Goal: Task Accomplishment & Management: Manage account settings

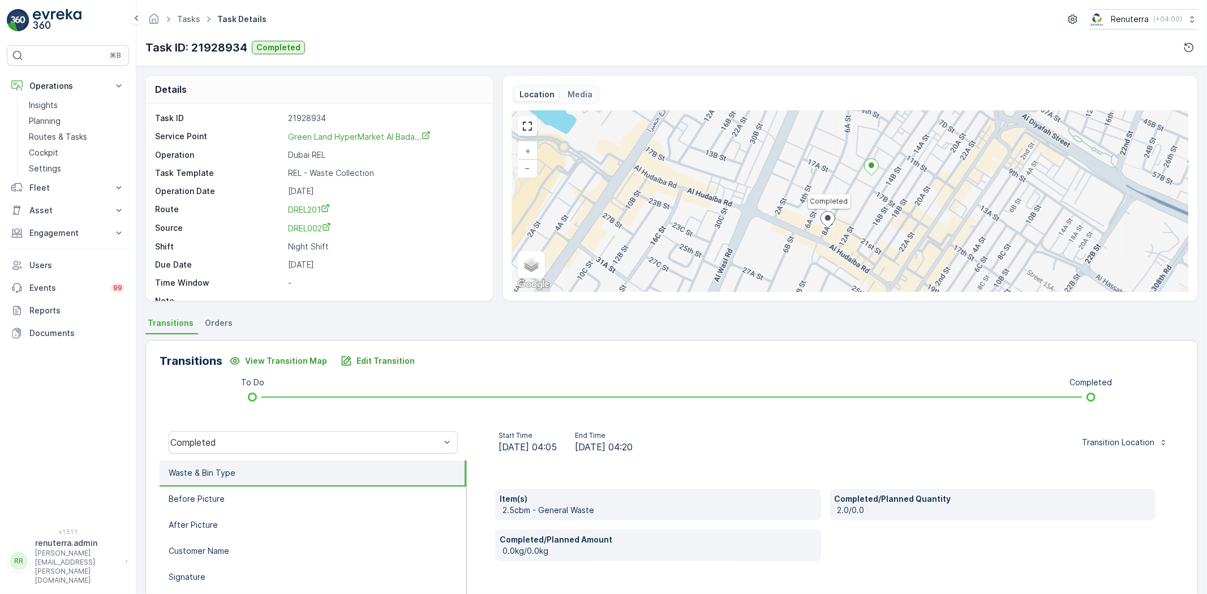
scroll to position [55, 0]
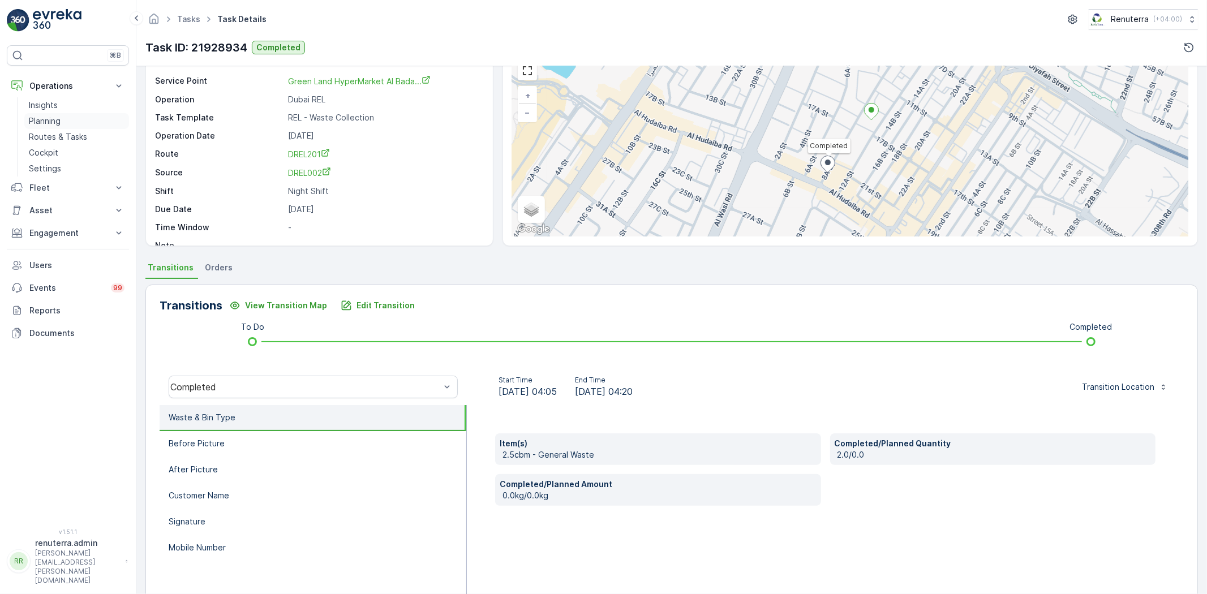
click at [57, 127] on link "Planning" at bounding box center [76, 121] width 105 height 16
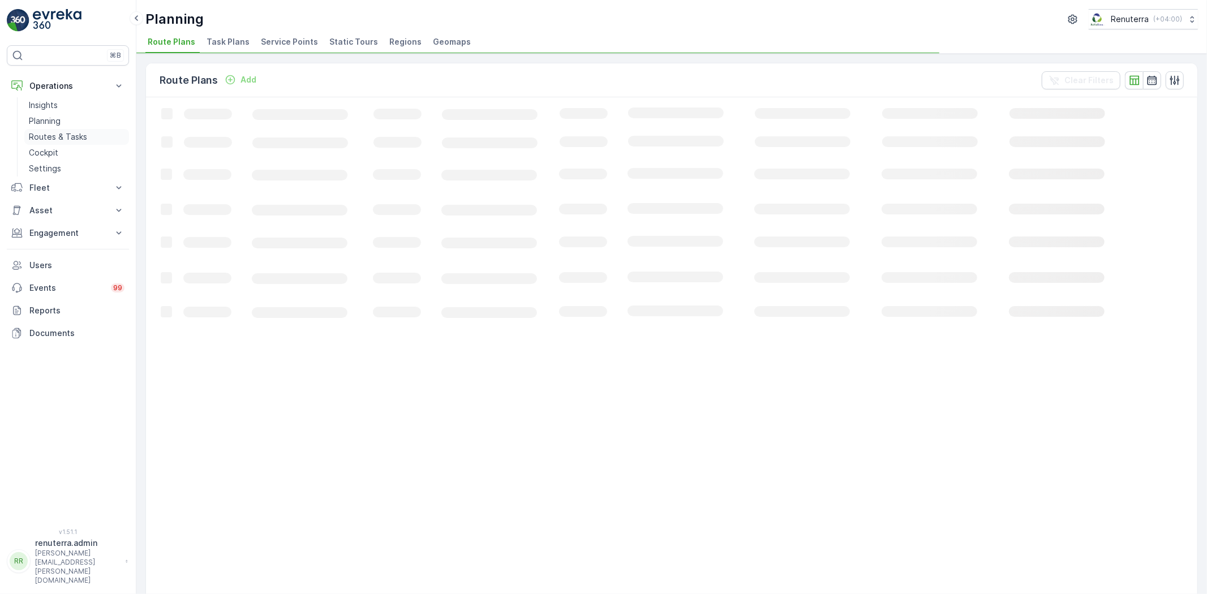
click at [57, 135] on p "Routes & Tasks" at bounding box center [58, 136] width 58 height 11
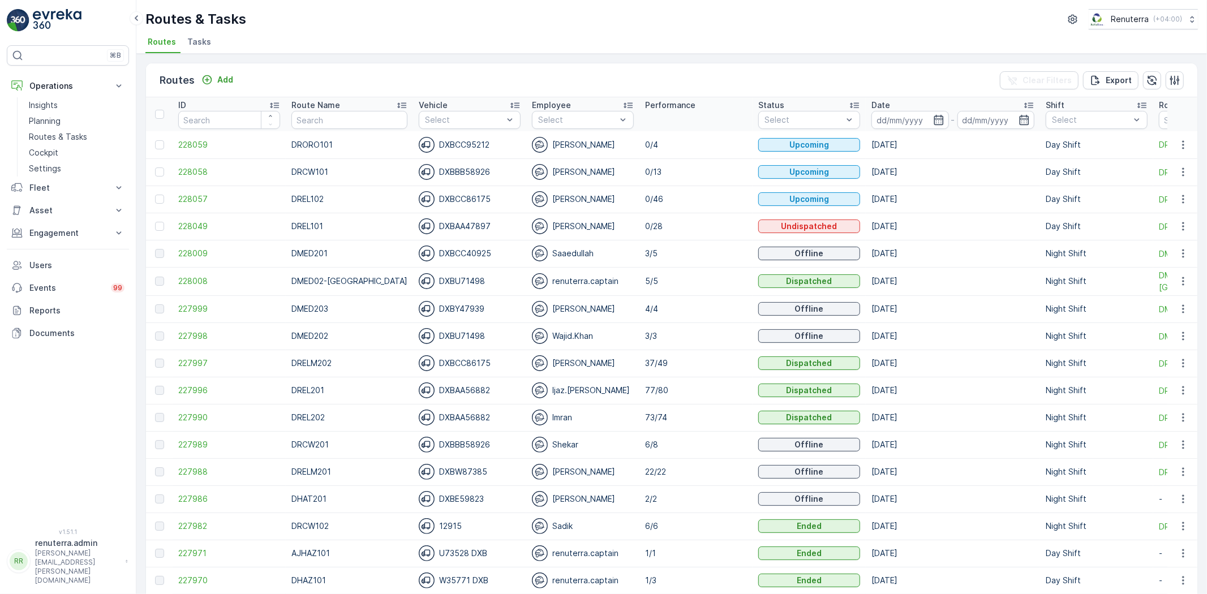
drag, startPoint x: 199, startPoint y: 46, endPoint x: 193, endPoint y: 44, distance: 6.6
click at [199, 45] on span "Tasks" at bounding box center [199, 41] width 24 height 11
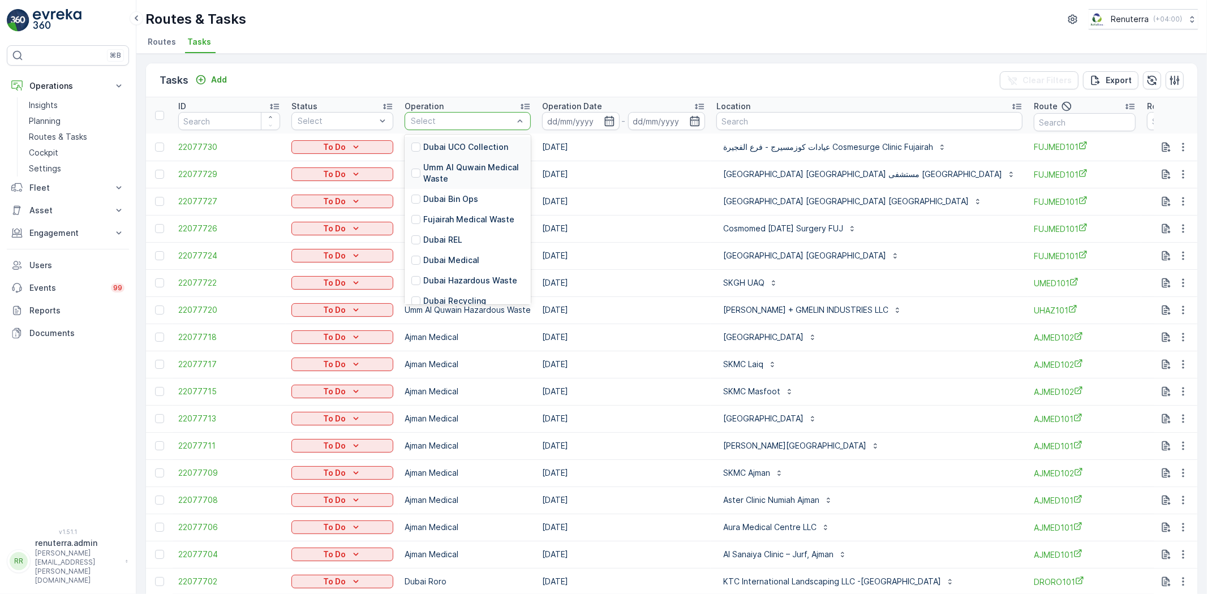
drag, startPoint x: 448, startPoint y: 118, endPoint x: 440, endPoint y: 178, distance: 60.5
click at [453, 239] on p "Dubai REL" at bounding box center [442, 239] width 39 height 11
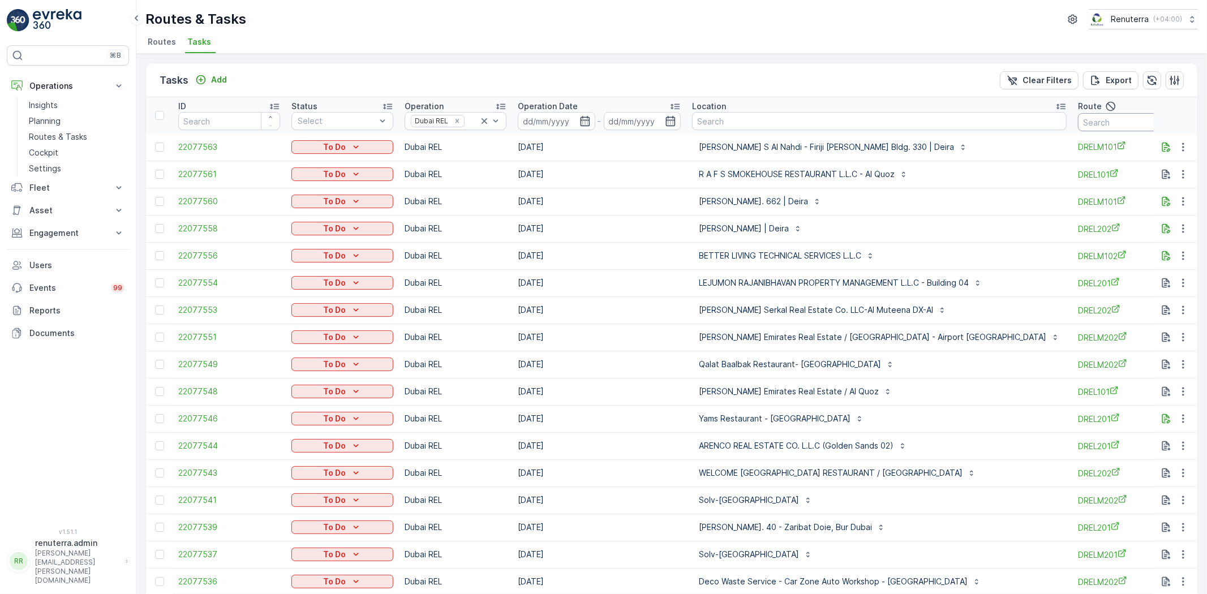
click at [1104, 126] on input "text" at bounding box center [1129, 122] width 102 height 18
click at [586, 122] on icon "button" at bounding box center [584, 120] width 11 height 11
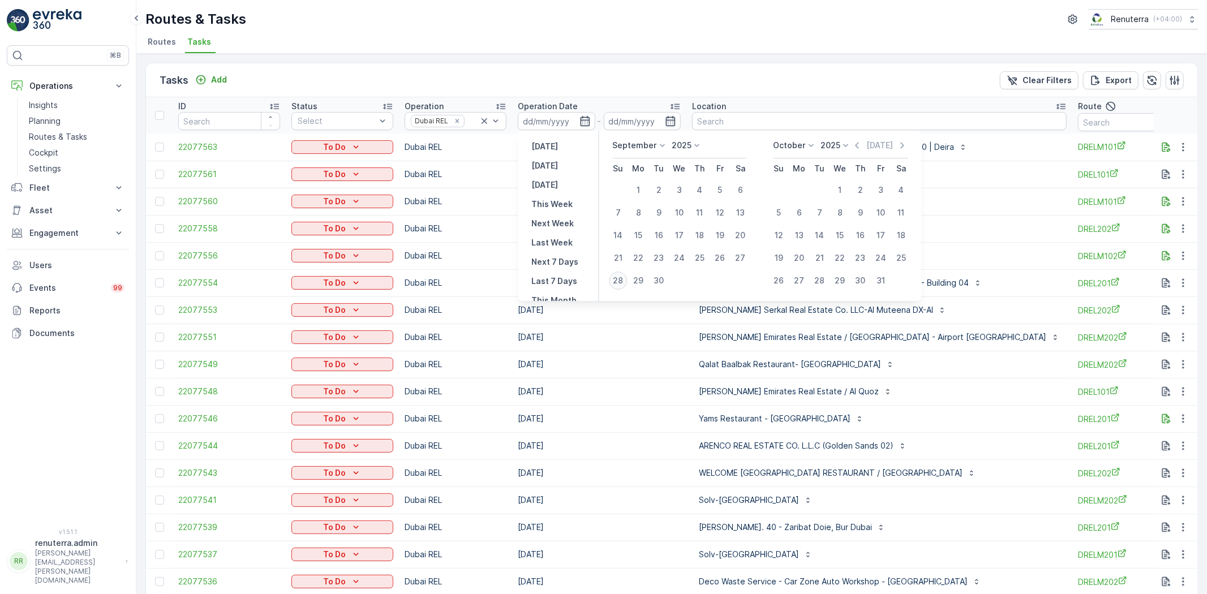
click at [619, 281] on div "28" at bounding box center [618, 281] width 18 height 18
type input "28.09.2025"
click at [619, 281] on div "28" at bounding box center [618, 281] width 18 height 18
type input "28.09.2025"
click at [619, 281] on div "28" at bounding box center [618, 281] width 18 height 18
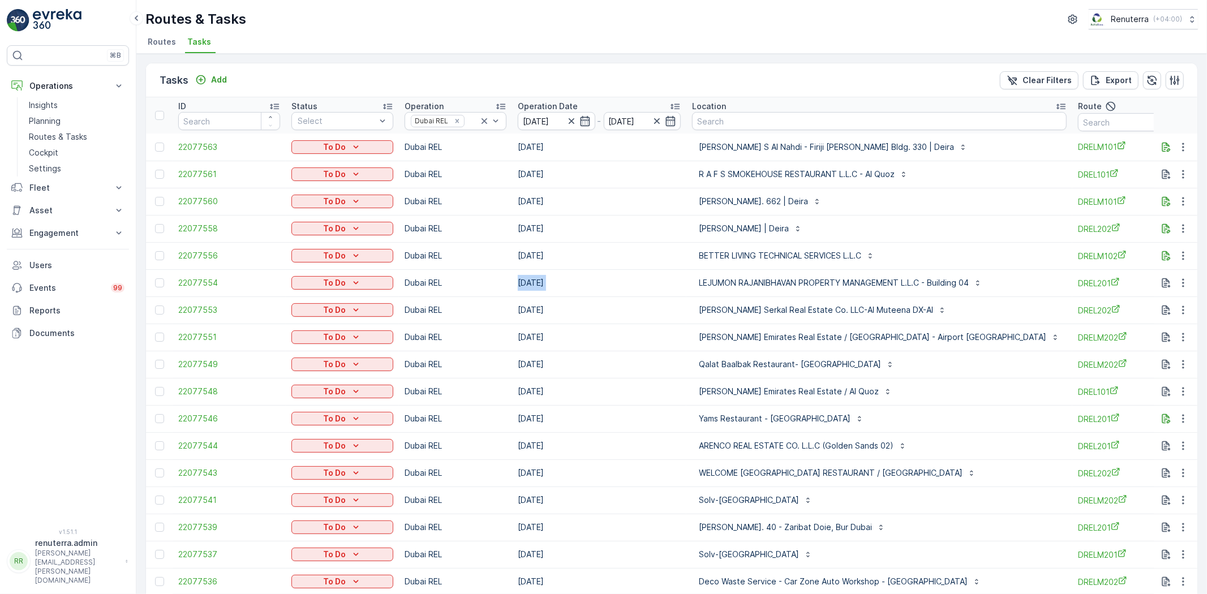
click at [619, 281] on td "[DATE]" at bounding box center [599, 282] width 174 height 27
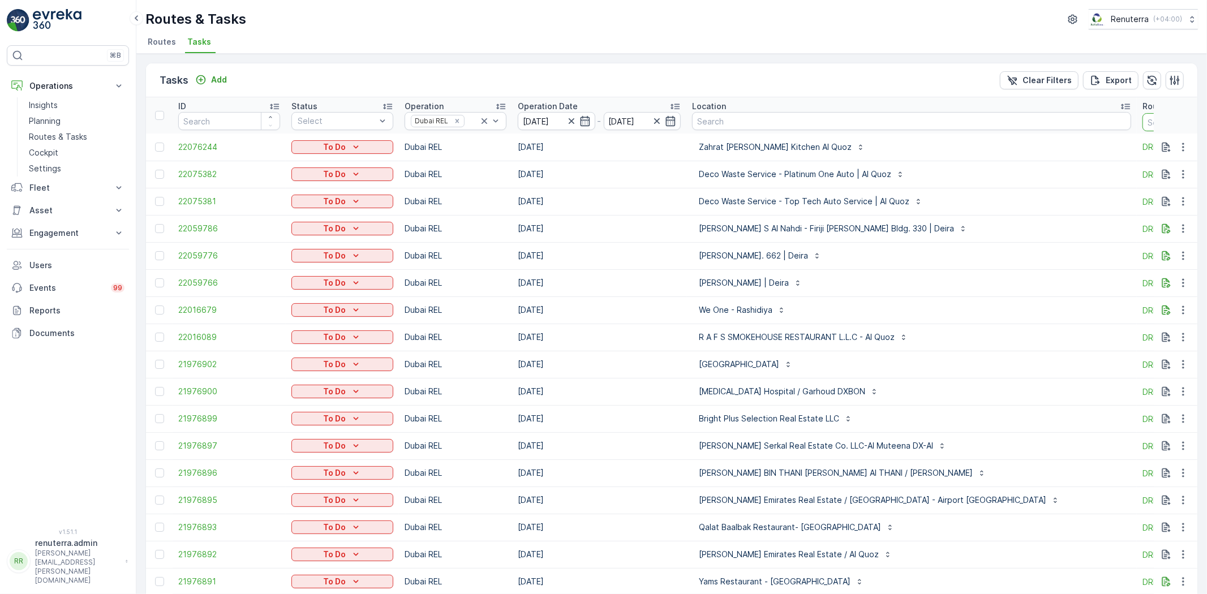
click at [1142, 126] on input "text" at bounding box center [1193, 122] width 102 height 18
type input "drelm102"
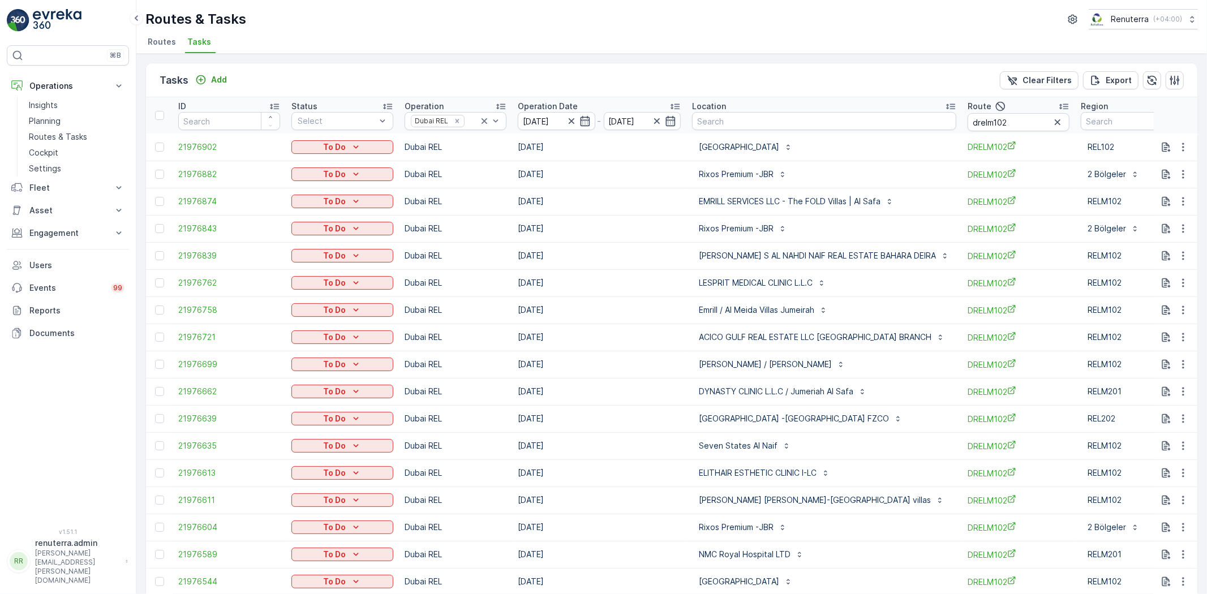
drag, startPoint x: 163, startPoint y: 144, endPoint x: 160, endPoint y: 165, distance: 21.2
click at [162, 145] on div at bounding box center [159, 147] width 9 height 9
click at [155, 143] on input "checkbox" at bounding box center [155, 143] width 0 height 0
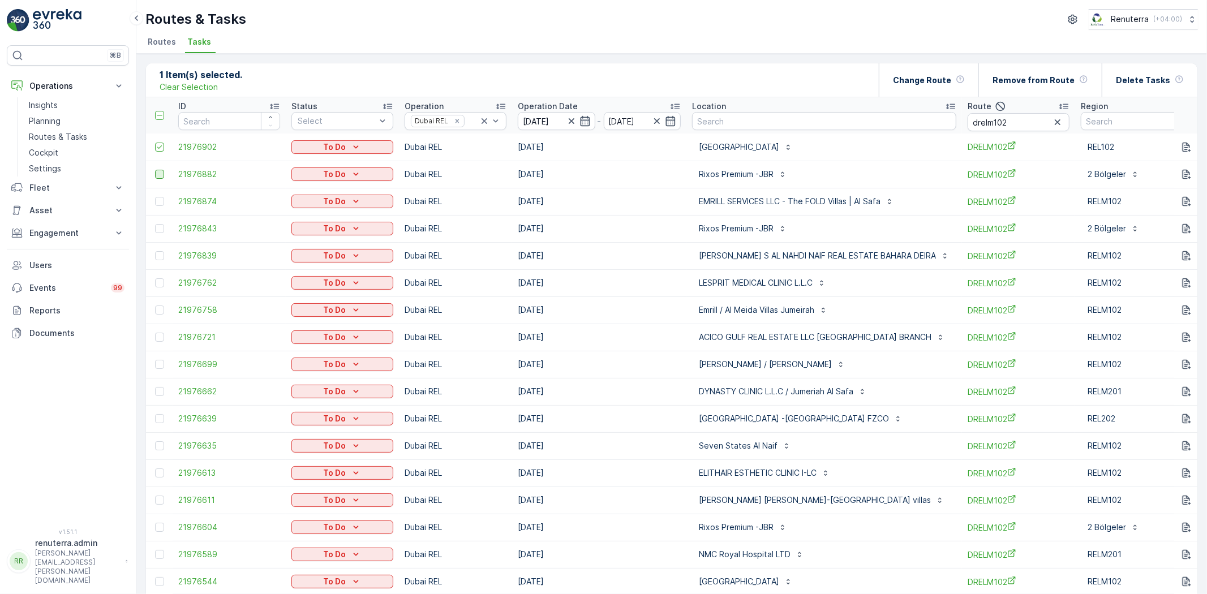
click at [156, 176] on div at bounding box center [159, 174] width 9 height 9
click at [155, 170] on input "checkbox" at bounding box center [155, 170] width 0 height 0
click at [158, 229] on div at bounding box center [159, 228] width 9 height 9
click at [155, 224] on input "checkbox" at bounding box center [155, 224] width 0 height 0
click at [164, 255] on div at bounding box center [159, 255] width 9 height 9
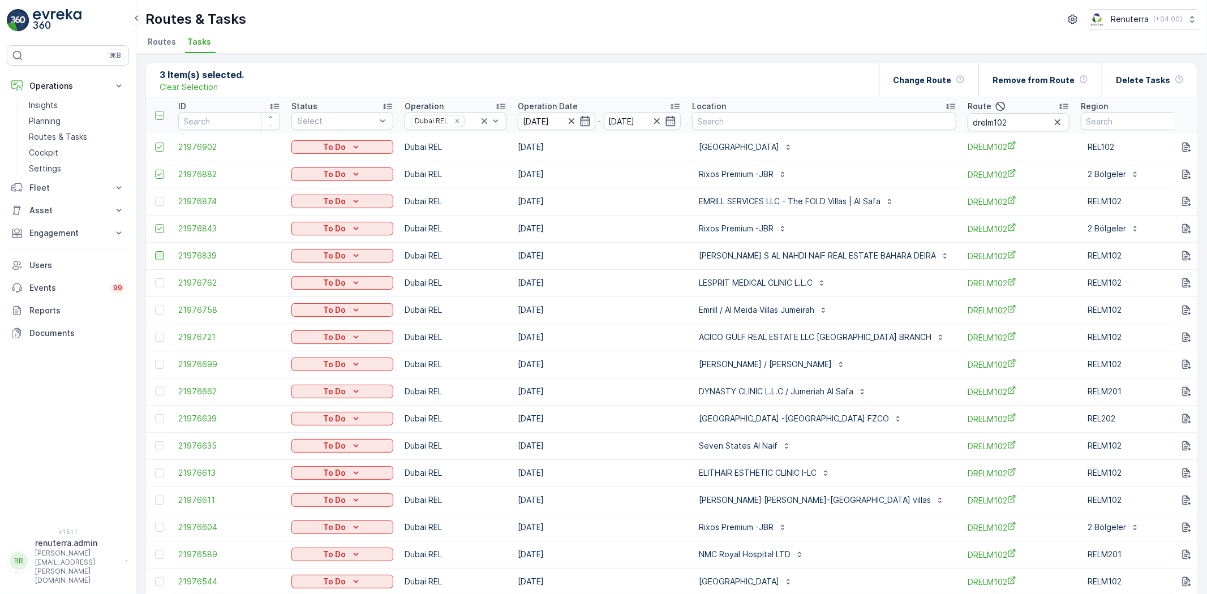
click at [155, 251] on input "checkbox" at bounding box center [155, 251] width 0 height 0
click at [159, 365] on div at bounding box center [159, 364] width 9 height 9
click at [155, 360] on input "checkbox" at bounding box center [155, 360] width 0 height 0
click at [163, 446] on div at bounding box center [159, 445] width 9 height 9
click at [155, 441] on input "checkbox" at bounding box center [155, 441] width 0 height 0
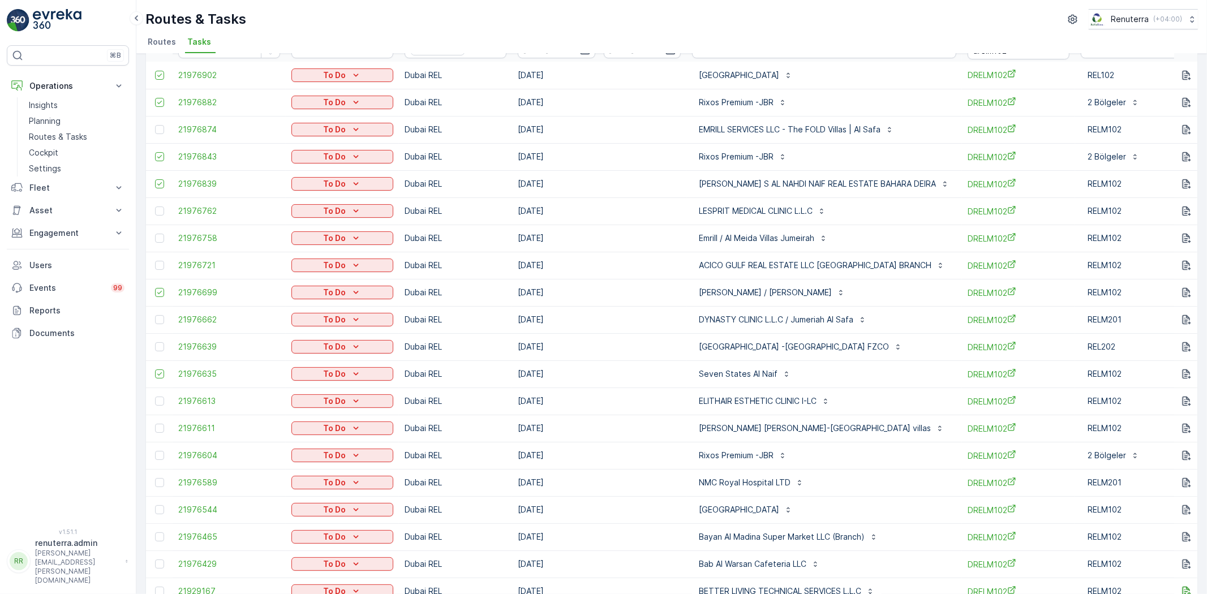
scroll to position [126, 0]
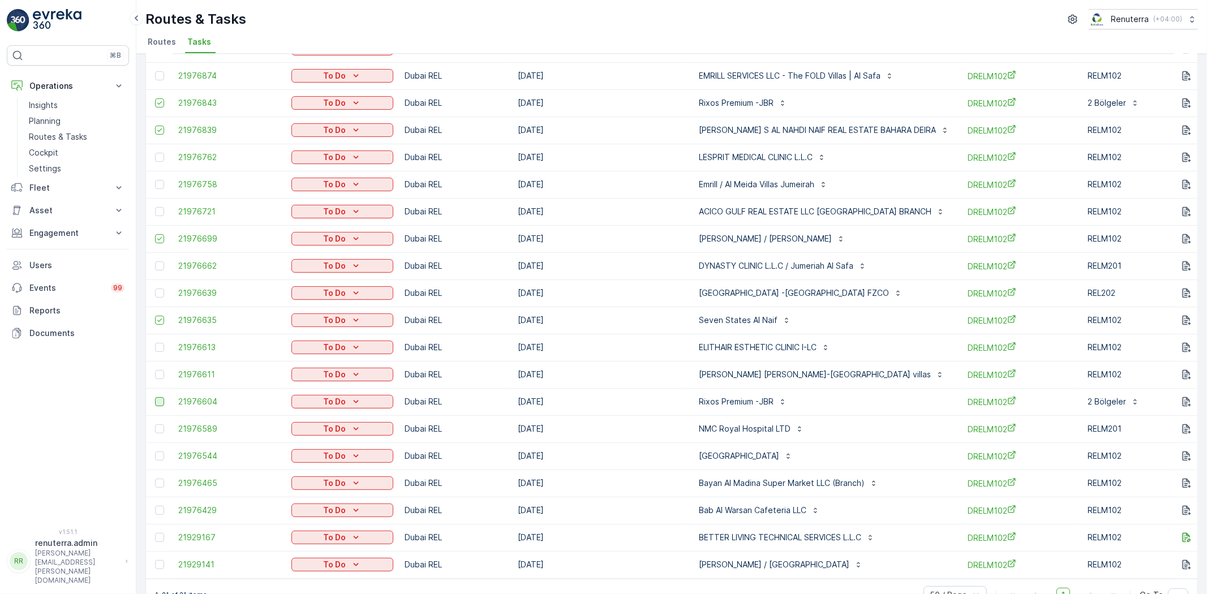
click at [161, 404] on div at bounding box center [159, 401] width 9 height 9
click at [155, 397] on input "checkbox" at bounding box center [155, 397] width 0 height 0
click at [158, 425] on div at bounding box center [159, 428] width 9 height 9
click at [155, 424] on input "checkbox" at bounding box center [155, 424] width 0 height 0
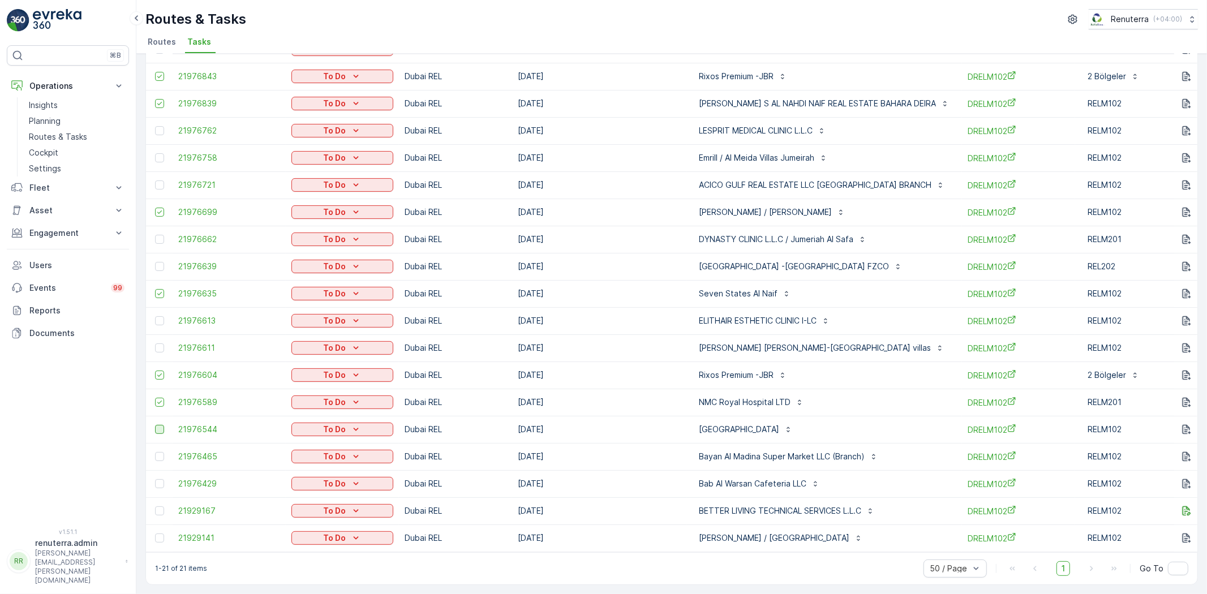
click at [160, 425] on div at bounding box center [159, 429] width 9 height 9
click at [155, 425] on input "checkbox" at bounding box center [155, 425] width 0 height 0
click at [160, 479] on div at bounding box center [159, 483] width 9 height 9
click at [155, 479] on input "checkbox" at bounding box center [155, 479] width 0 height 0
click at [164, 454] on div at bounding box center [161, 456] width 12 height 9
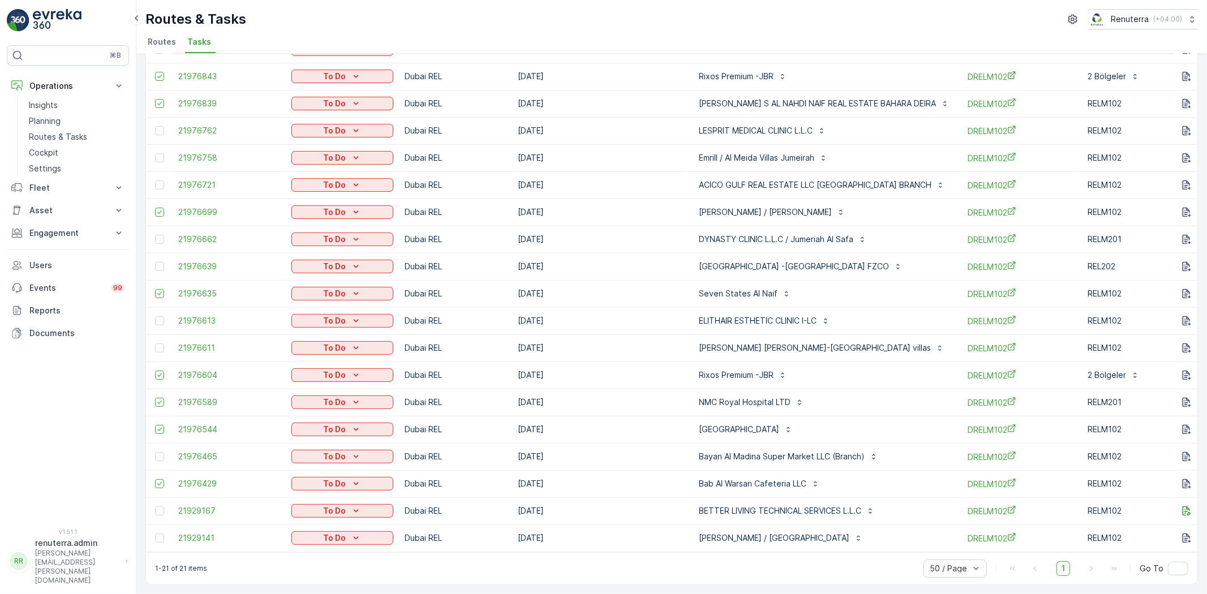
click at [155, 452] on input "checkbox" at bounding box center [155, 452] width 0 height 0
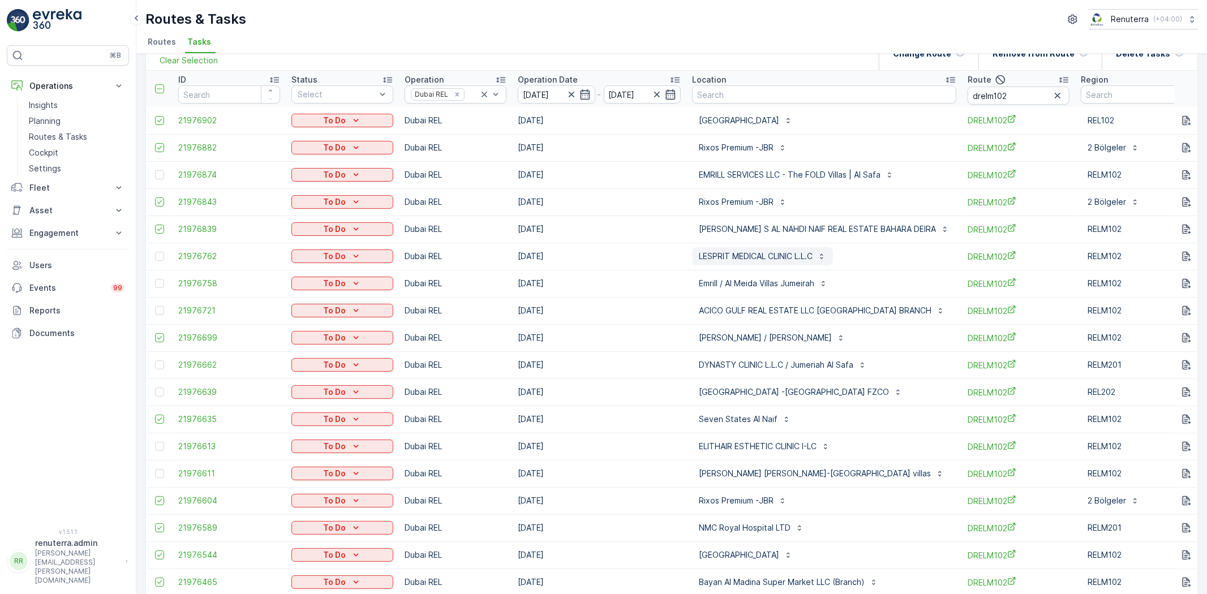
scroll to position [0, 0]
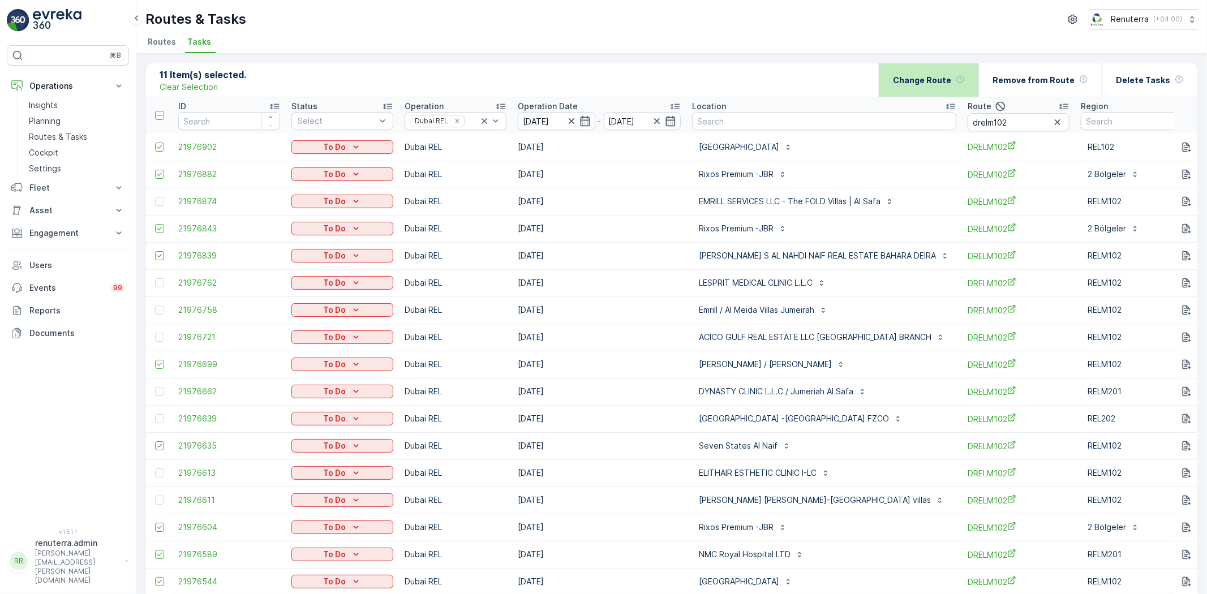
click at [918, 77] on p "Change Route" at bounding box center [922, 80] width 58 height 11
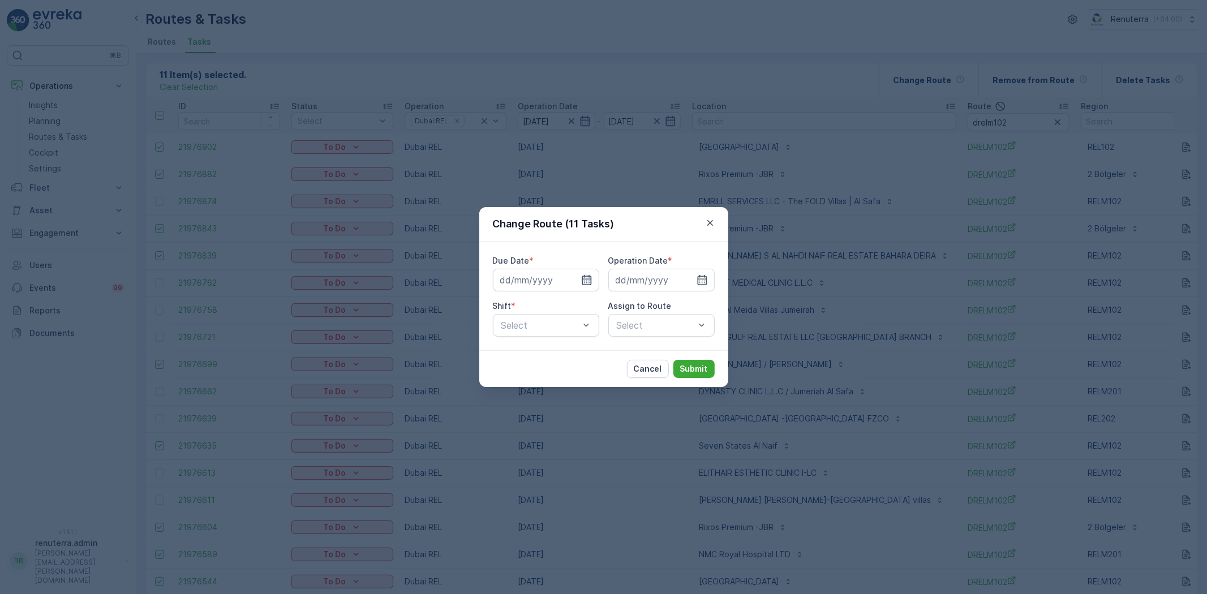
click at [586, 279] on icon "button" at bounding box center [586, 279] width 11 height 11
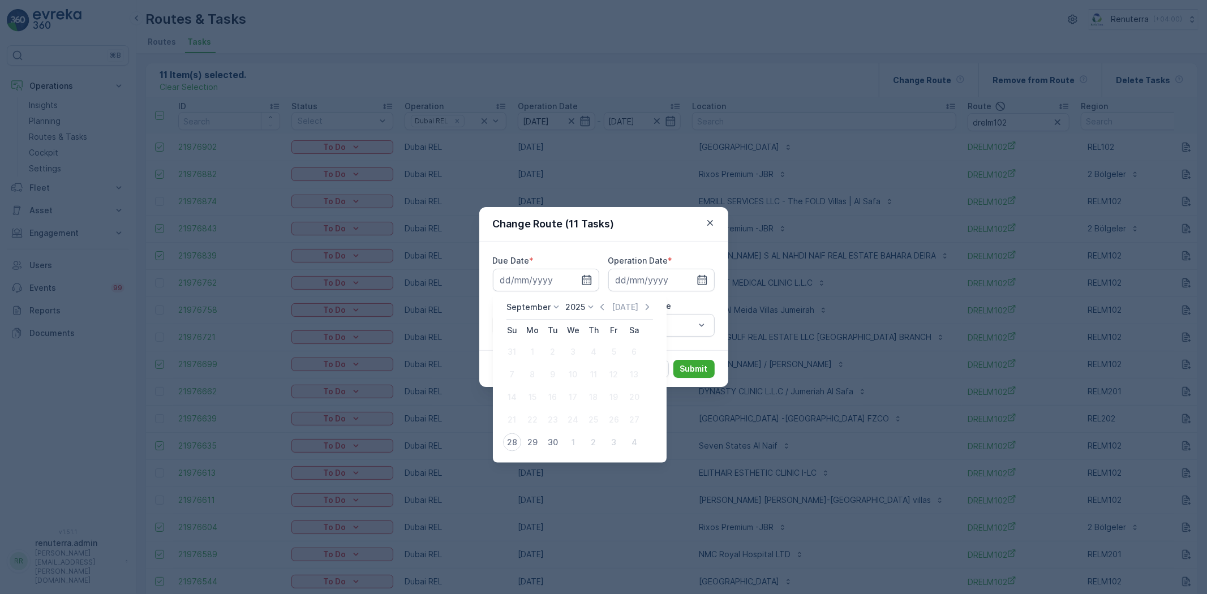
drag, startPoint x: 513, startPoint y: 443, endPoint x: 558, endPoint y: 436, distance: 45.4
click at [515, 443] on div "28" at bounding box center [512, 442] width 18 height 18
type input "28.09.2025"
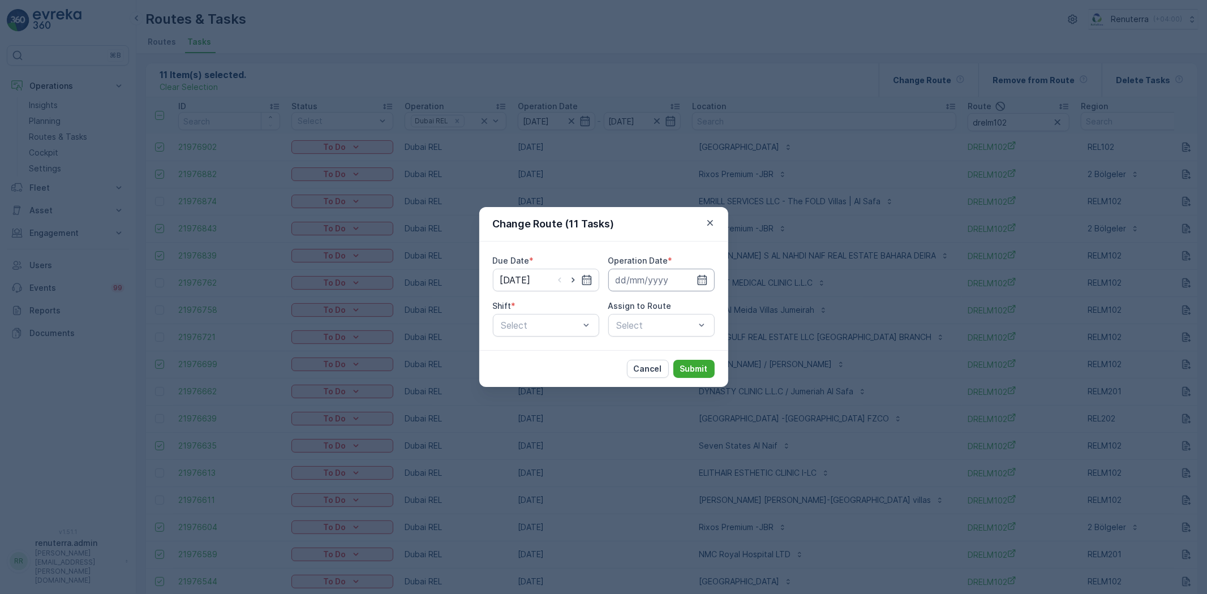
click at [710, 274] on input at bounding box center [661, 280] width 106 height 23
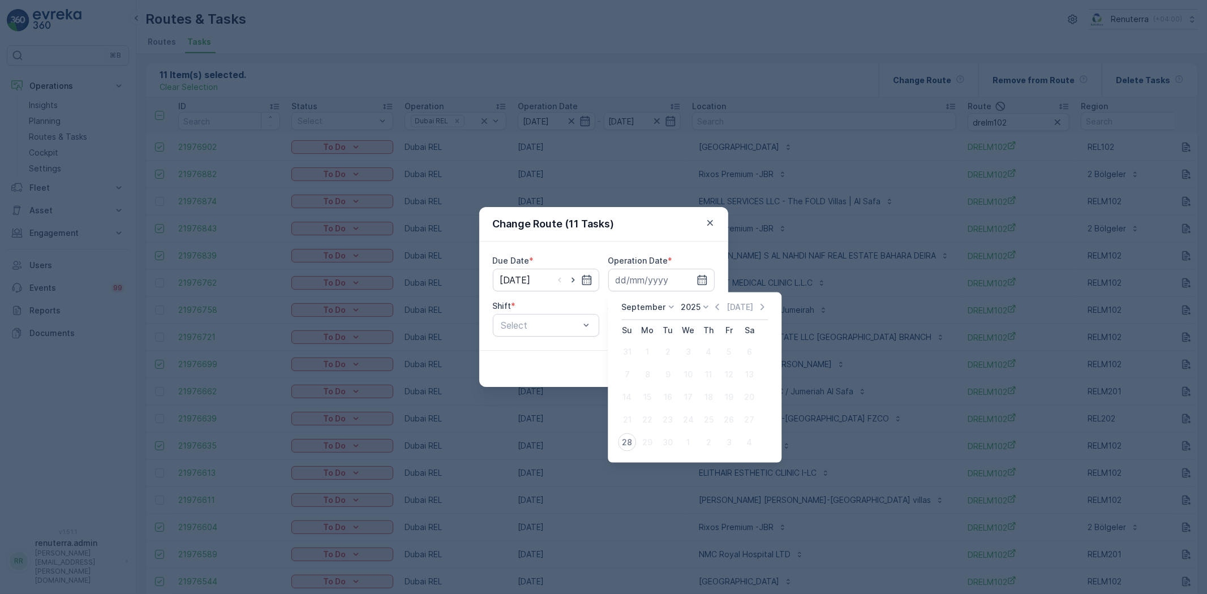
click at [625, 434] on div "28" at bounding box center [627, 442] width 18 height 18
type input "28.09.2025"
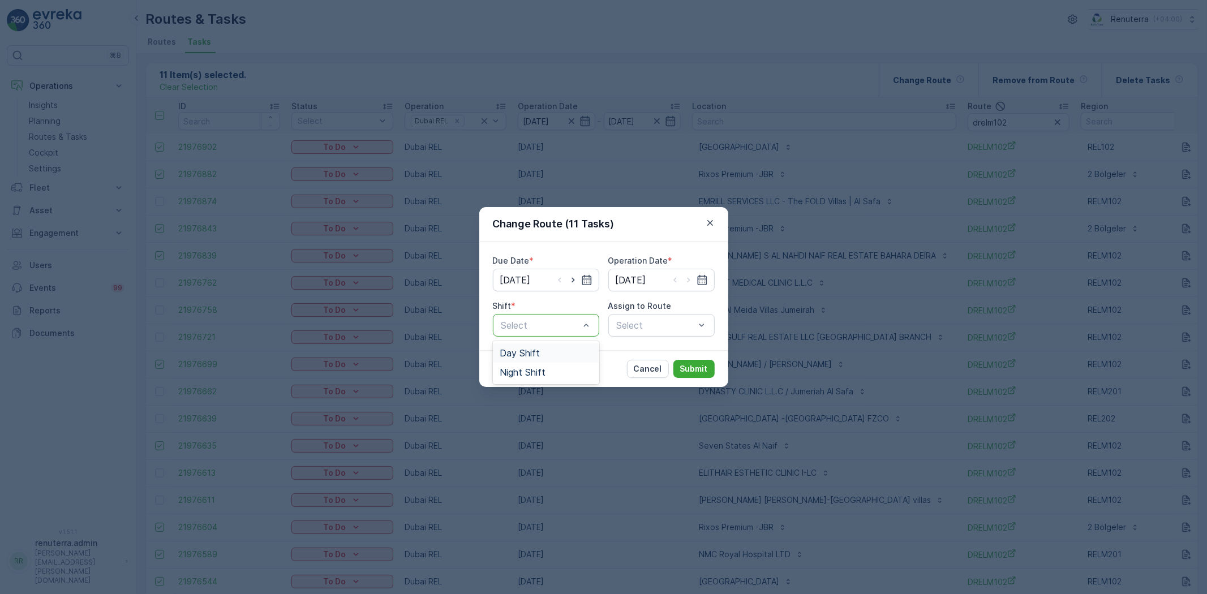
click at [532, 352] on span "Day Shift" at bounding box center [519, 353] width 40 height 10
click at [669, 329] on div "Select" at bounding box center [661, 325] width 106 height 23
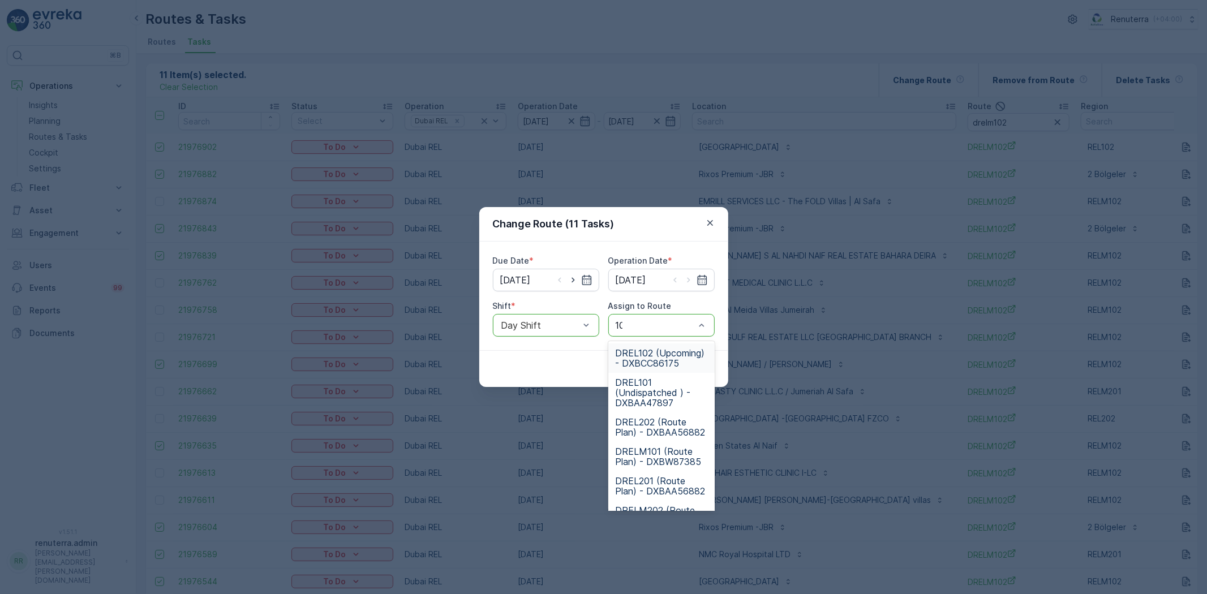
type input "101"
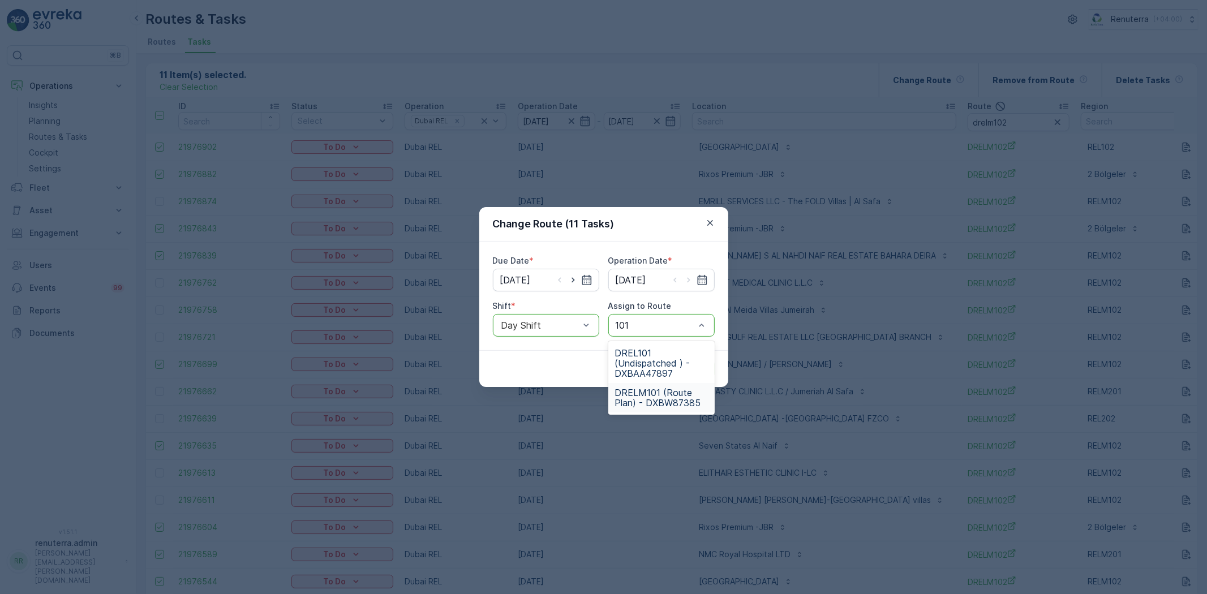
drag, startPoint x: 638, startPoint y: 395, endPoint x: 645, endPoint y: 393, distance: 7.0
click at [640, 395] on span "DRELM101 (Route Plan) - DXBW87385" at bounding box center [661, 397] width 93 height 20
click at [687, 368] on p "Submit" at bounding box center [694, 368] width 28 height 11
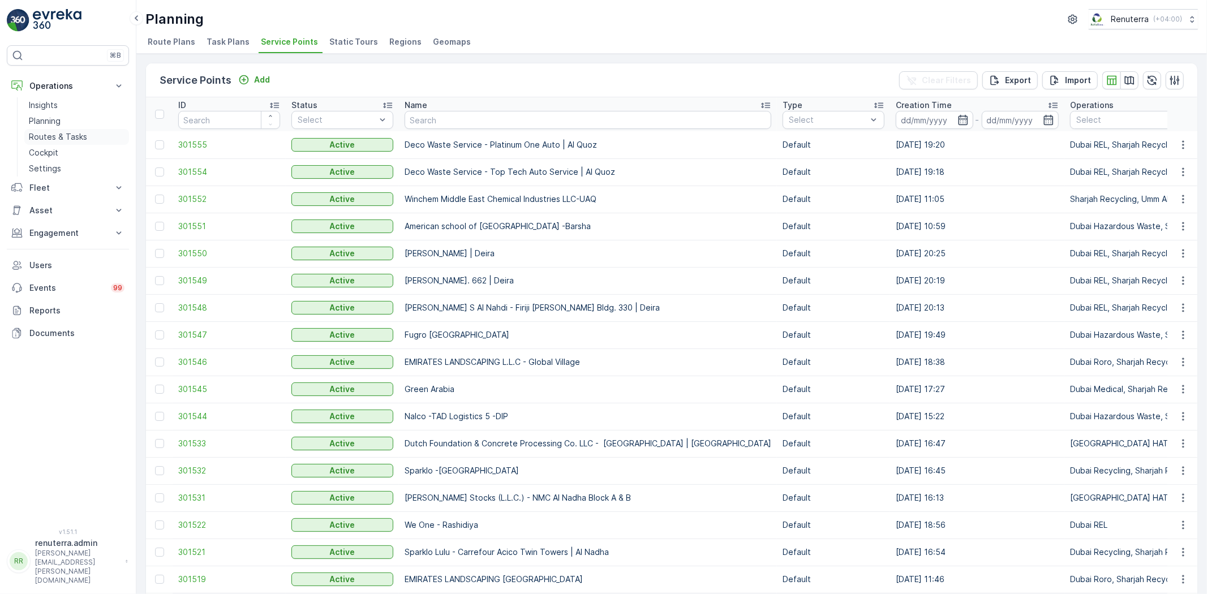
click at [69, 136] on p "Routes & Tasks" at bounding box center [58, 136] width 58 height 11
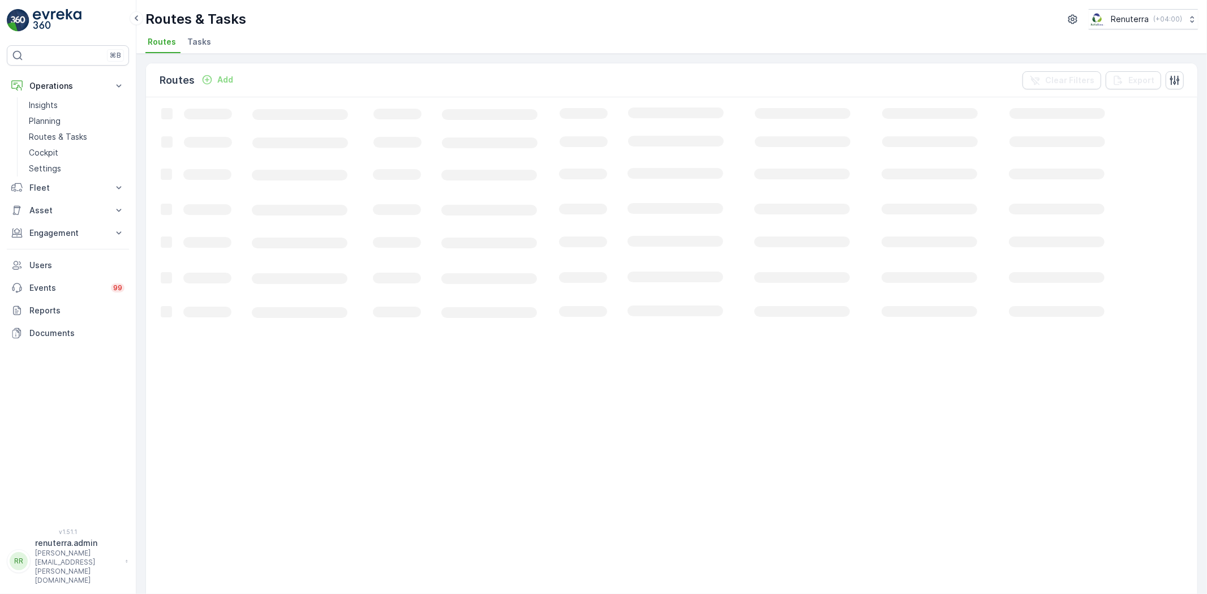
click at [188, 49] on li "Tasks" at bounding box center [200, 43] width 31 height 19
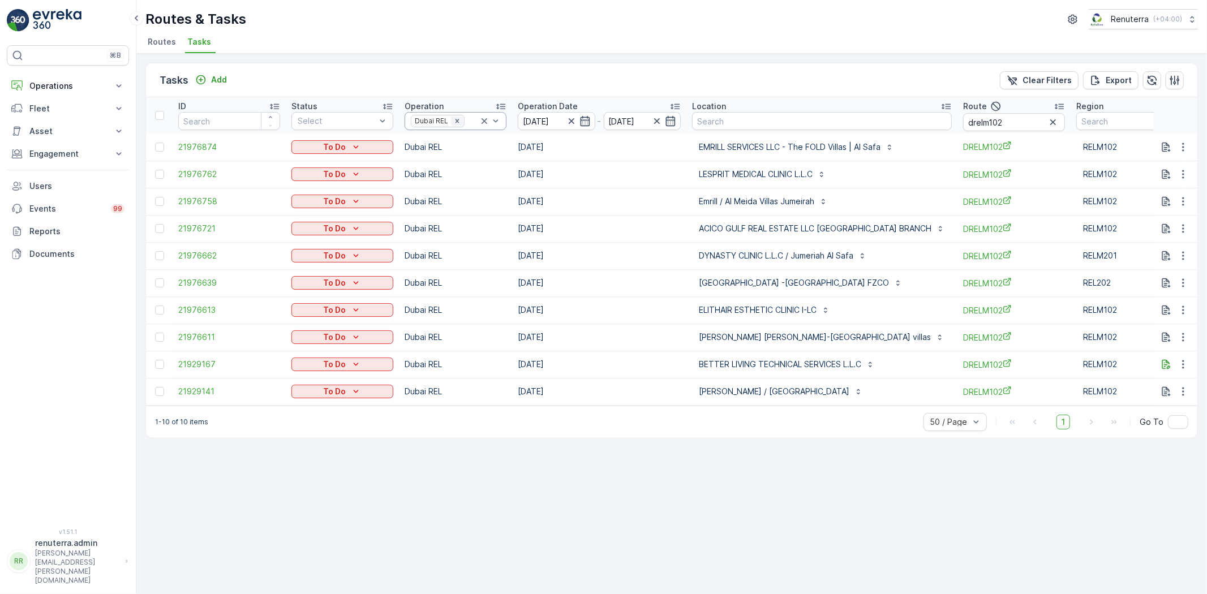
click at [454, 121] on icon "Remove Dubai REL" at bounding box center [457, 121] width 8 height 8
click at [463, 275] on div "Dubai Medical" at bounding box center [455, 283] width 102 height 20
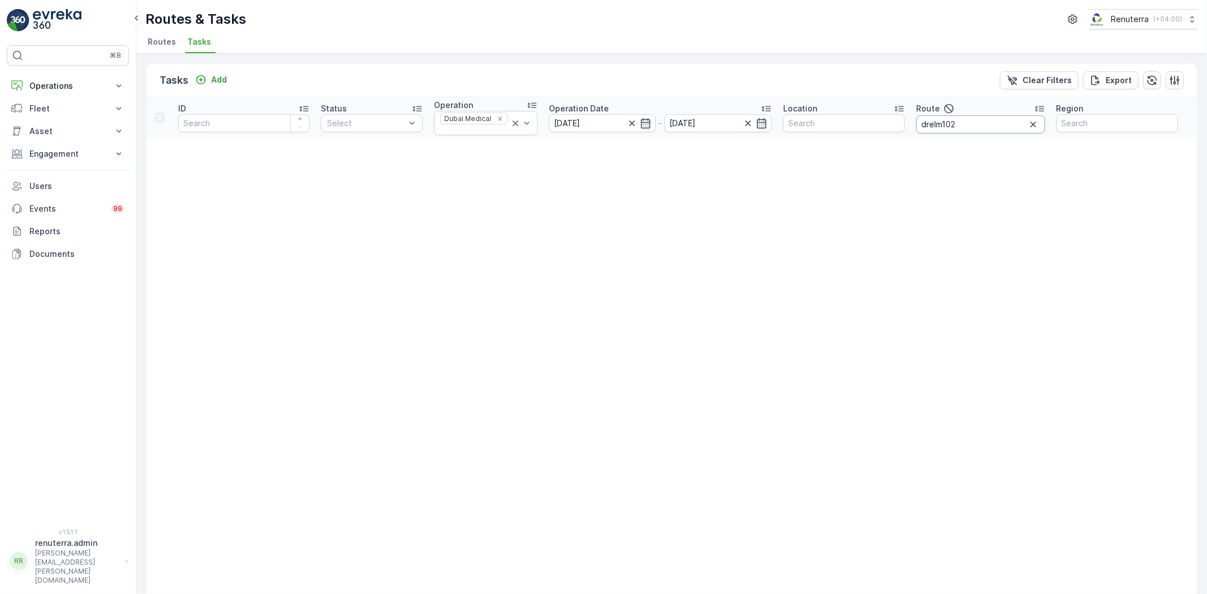
click at [991, 127] on input "drelm102" at bounding box center [980, 124] width 129 height 18
type input "d"
type input "101"
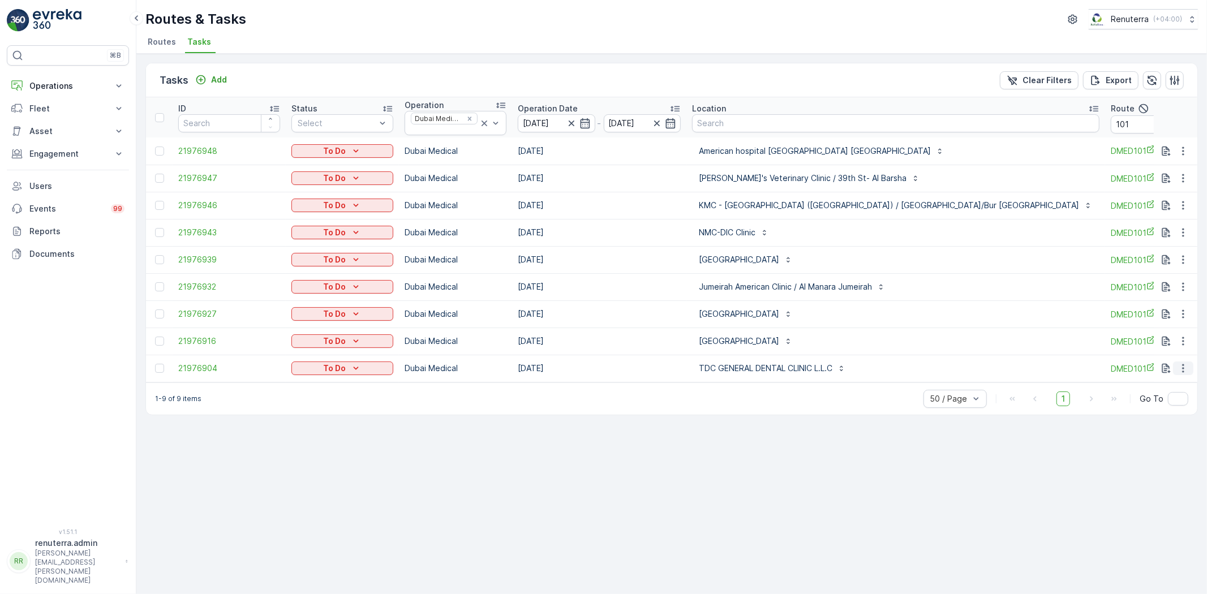
drag, startPoint x: 1190, startPoint y: 366, endPoint x: 1183, endPoint y: 366, distance: 6.2
click at [1184, 366] on button "button" at bounding box center [1183, 368] width 20 height 14
click at [1182, 367] on icon "button" at bounding box center [1182, 368] width 11 height 11
click at [1164, 411] on span "Change Route" at bounding box center [1153, 416] width 55 height 11
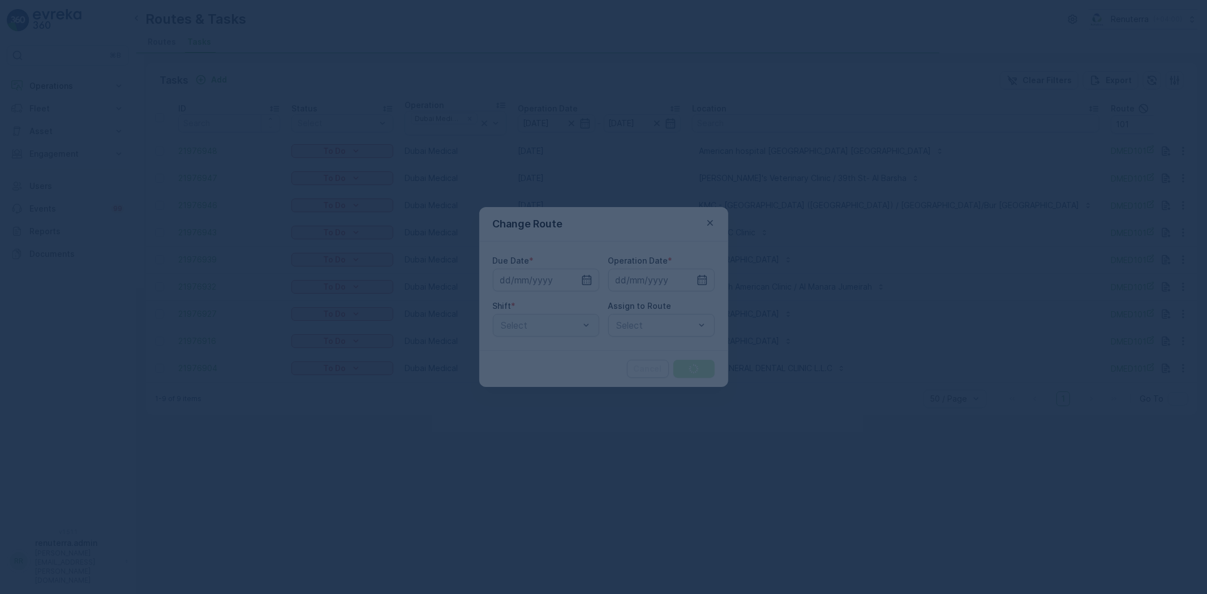
type input "28.09.2025"
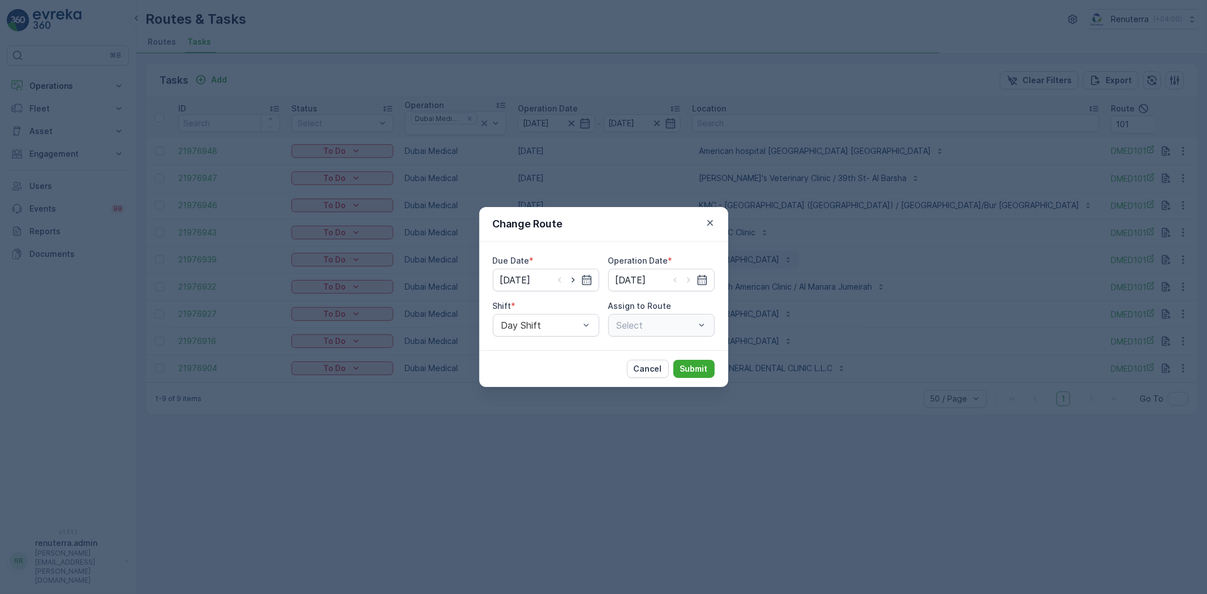
drag, startPoint x: 714, startPoint y: 227, endPoint x: 768, endPoint y: 262, distance: 64.0
click at [714, 227] on icon "button" at bounding box center [709, 222] width 11 height 11
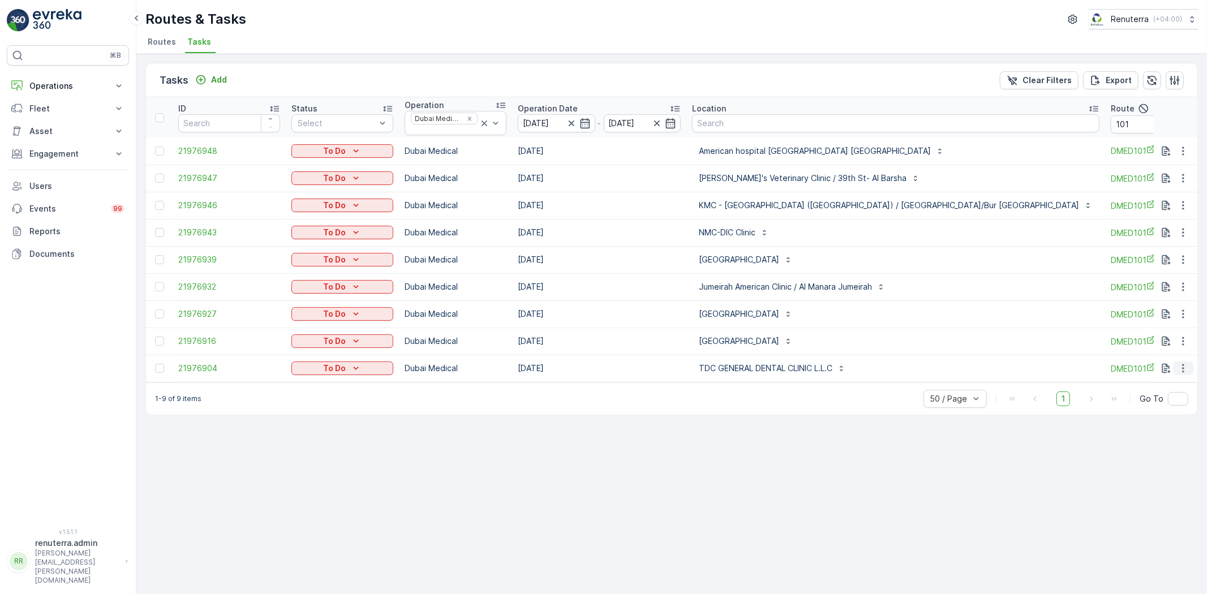
click at [1183, 363] on icon "button" at bounding box center [1182, 368] width 11 height 11
click at [1151, 427] on span "Remove from Route" at bounding box center [1164, 432] width 76 height 11
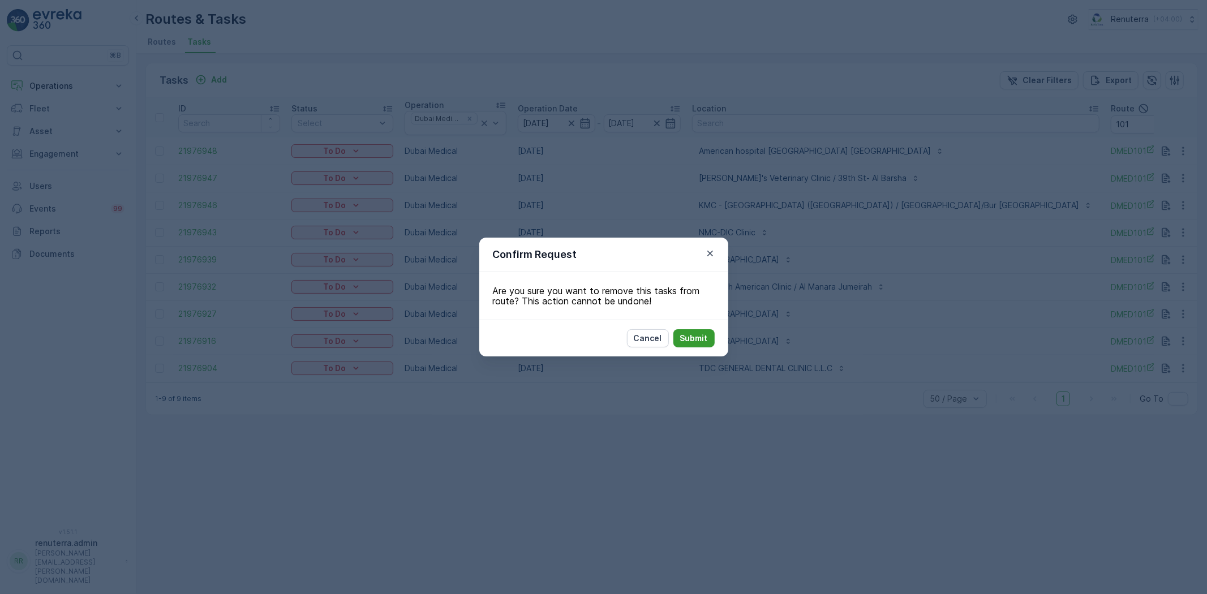
click at [693, 343] on p "Submit" at bounding box center [694, 338] width 28 height 11
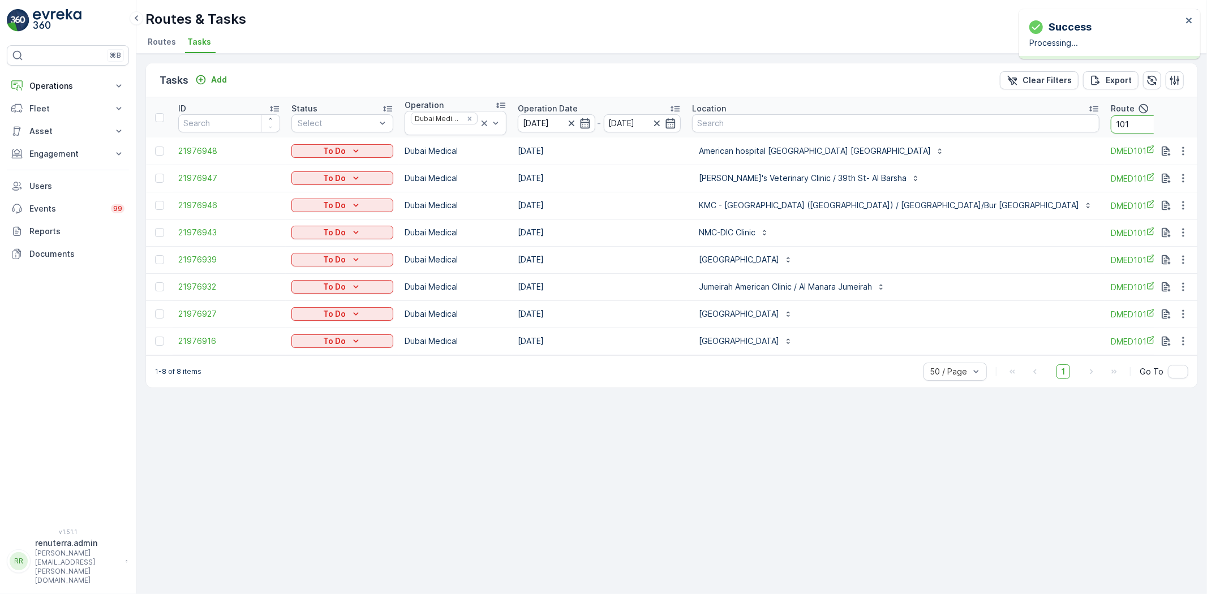
drag, startPoint x: 985, startPoint y: 123, endPoint x: 981, endPoint y: 114, distance: 9.4
click at [1110, 123] on input "101" at bounding box center [1161, 124] width 102 height 18
type input "103"
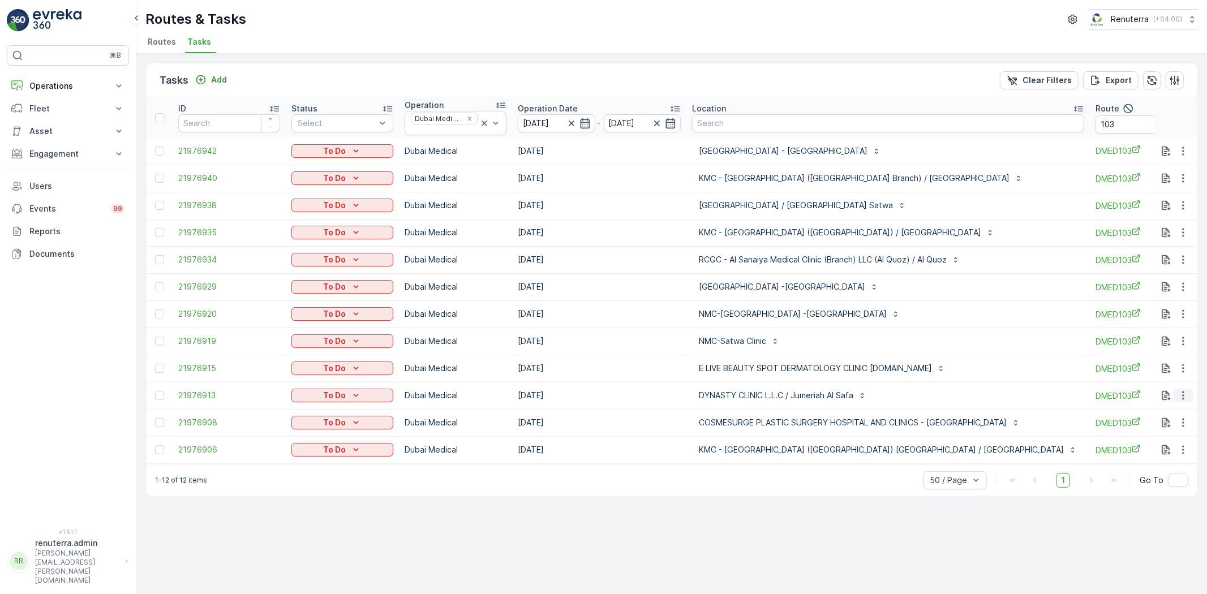
click at [1190, 393] on button "button" at bounding box center [1183, 396] width 20 height 14
click at [1169, 438] on span "Change Route" at bounding box center [1153, 443] width 55 height 11
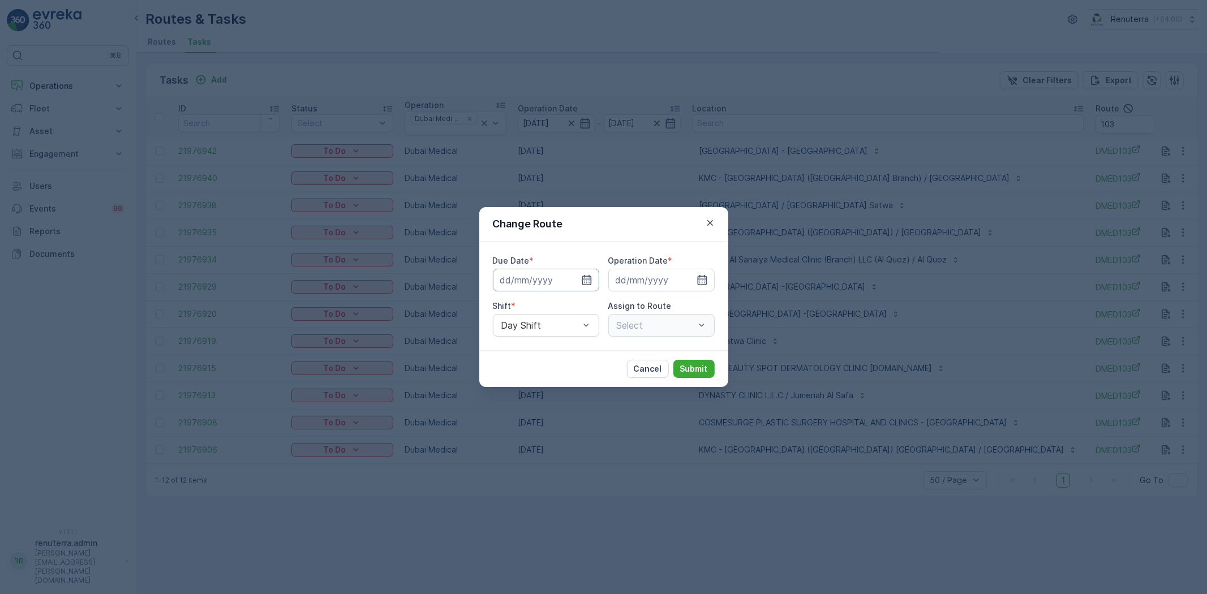
type input "28.09.2025"
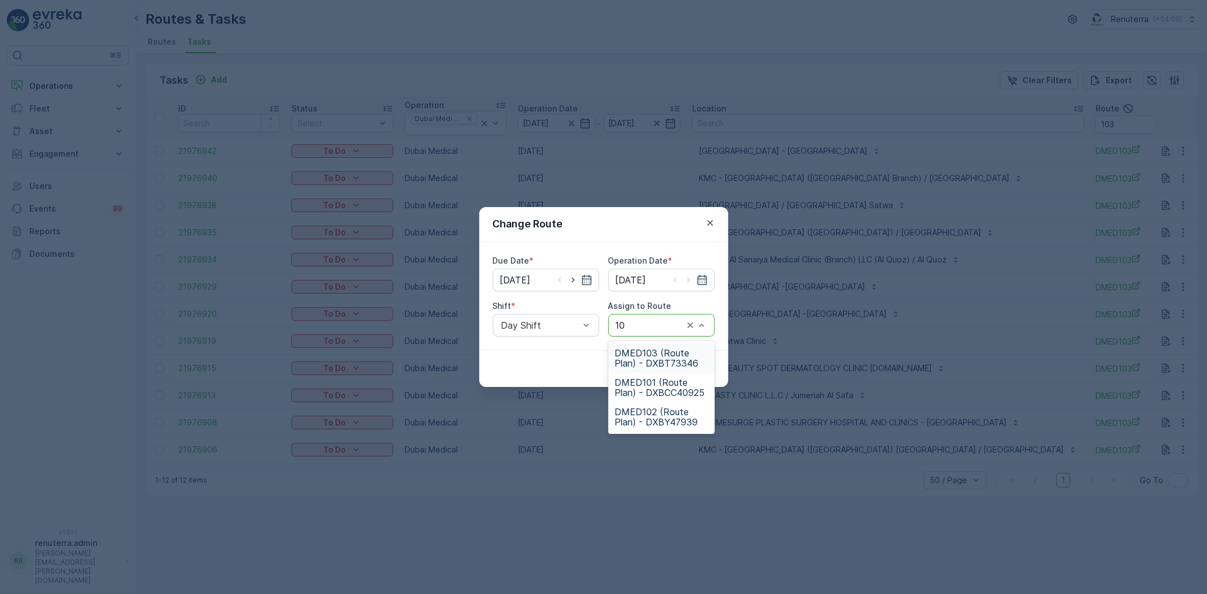
type input "101"
click at [665, 373] on div "DMED101 (Route Plan) - DXBCC40925" at bounding box center [661, 358] width 106 height 34
click at [686, 364] on span "DMED101 (Route Plan) - DXBCC40925" at bounding box center [661, 358] width 93 height 20
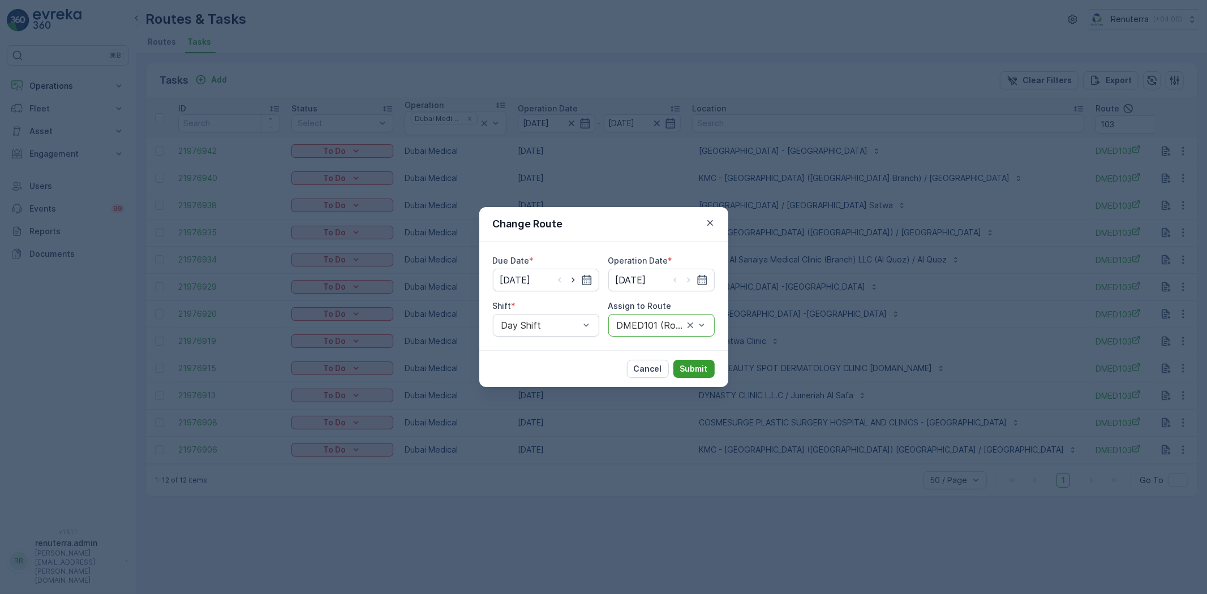
click at [702, 365] on p "Submit" at bounding box center [694, 368] width 28 height 11
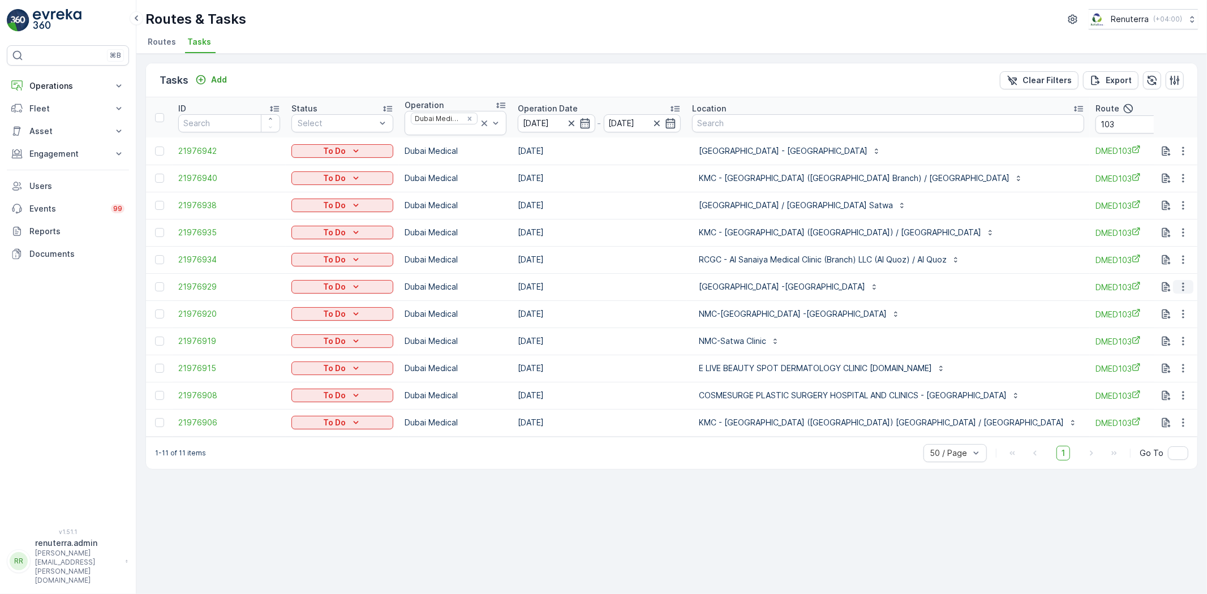
click at [1183, 285] on icon "button" at bounding box center [1182, 286] width 11 height 11
click at [1166, 334] on span "Change Route" at bounding box center [1153, 335] width 55 height 11
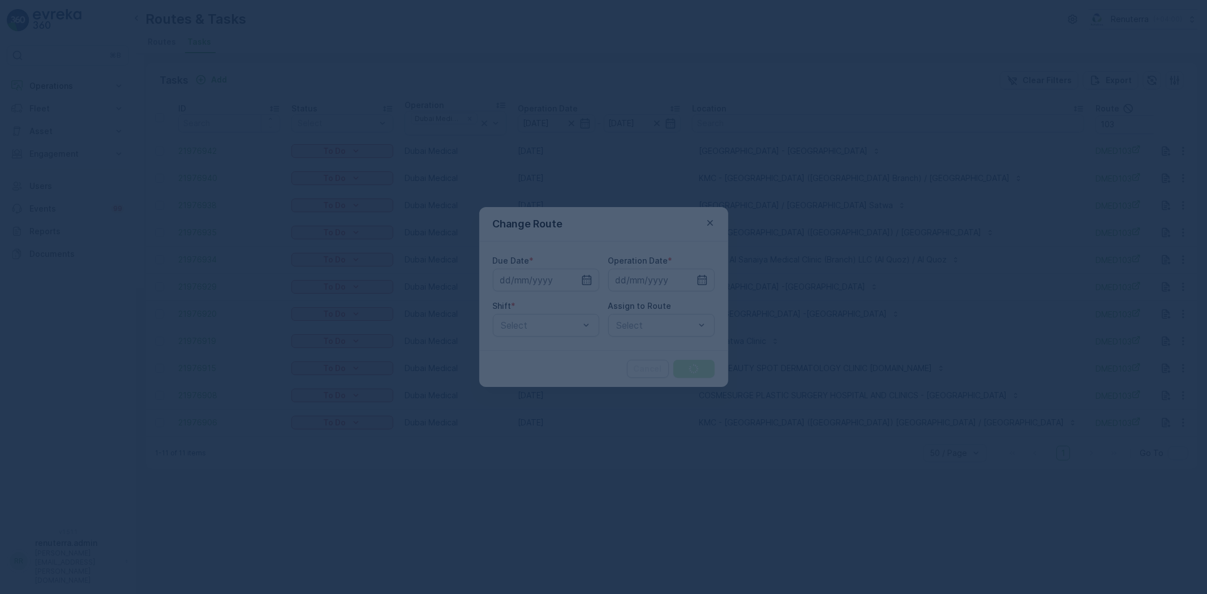
type input "28.09.2025"
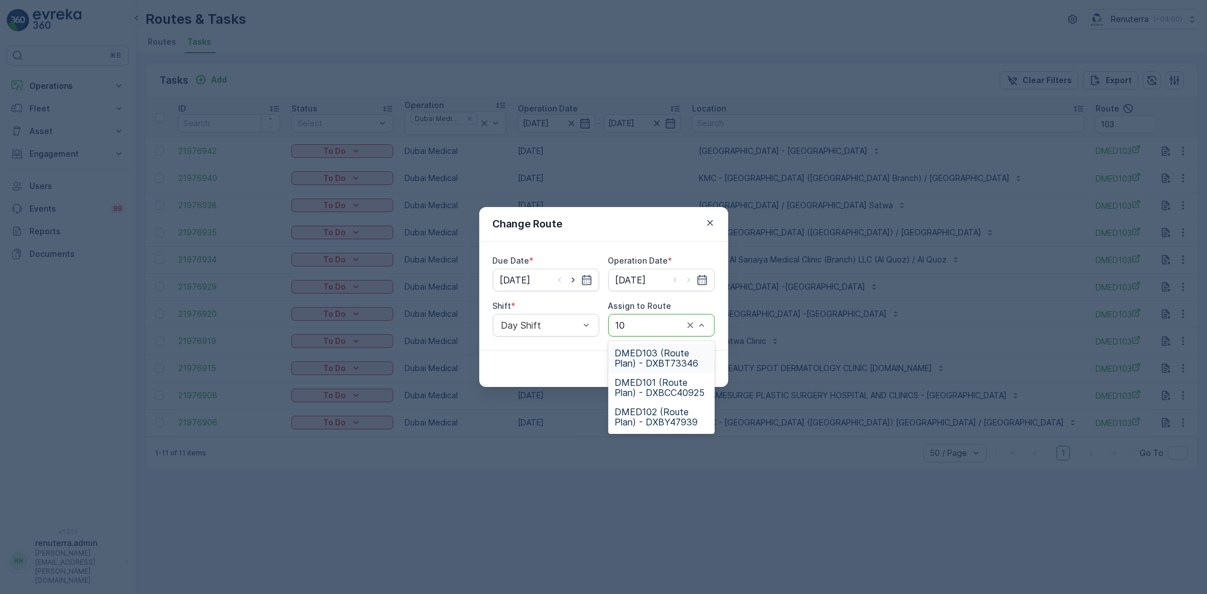
type input "102"
drag, startPoint x: 635, startPoint y: 363, endPoint x: 643, endPoint y: 366, distance: 8.4
click at [636, 363] on span "DMED102 (Route Plan) - DXBY47939" at bounding box center [661, 358] width 93 height 20
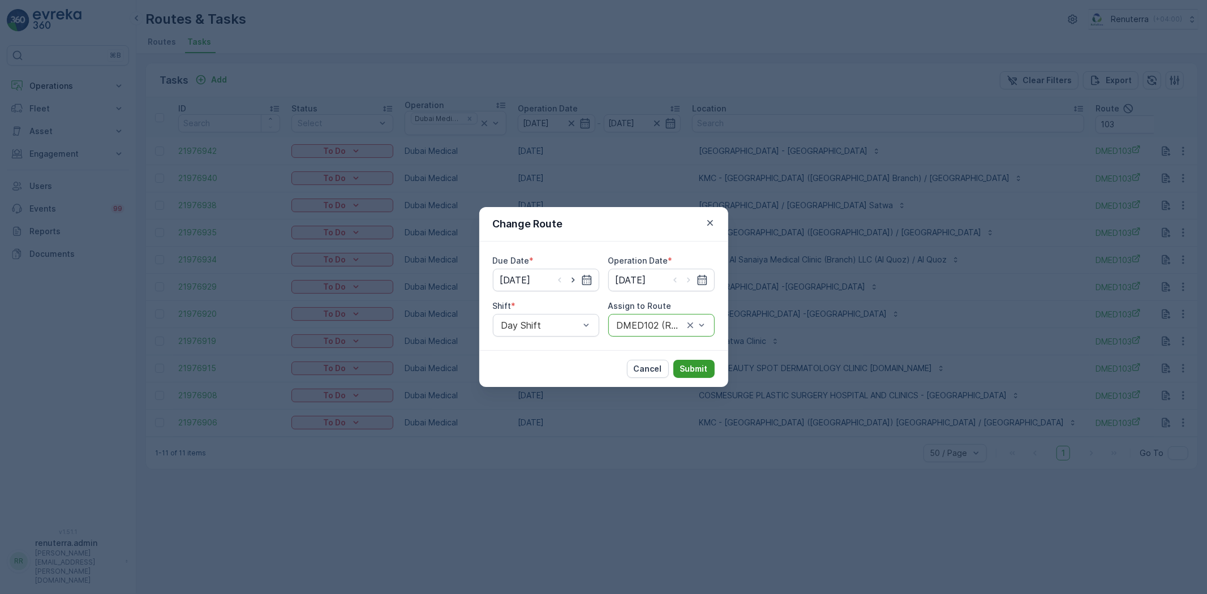
click at [692, 364] on p "Submit" at bounding box center [694, 368] width 28 height 11
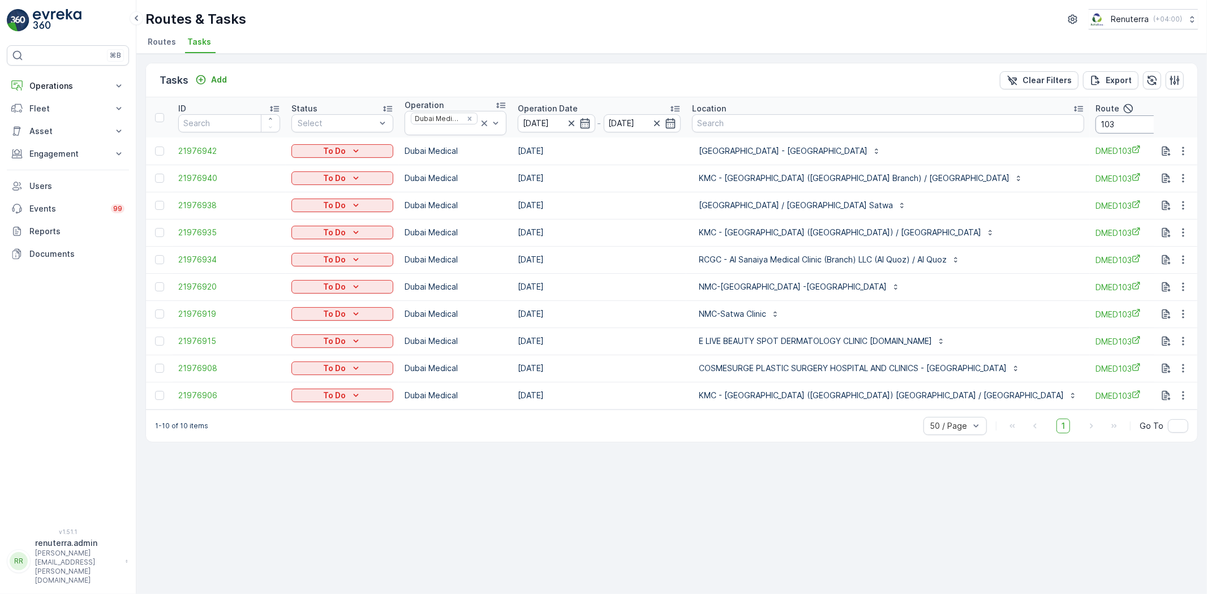
click at [1095, 122] on input "103" at bounding box center [1146, 124] width 102 height 18
type input "101"
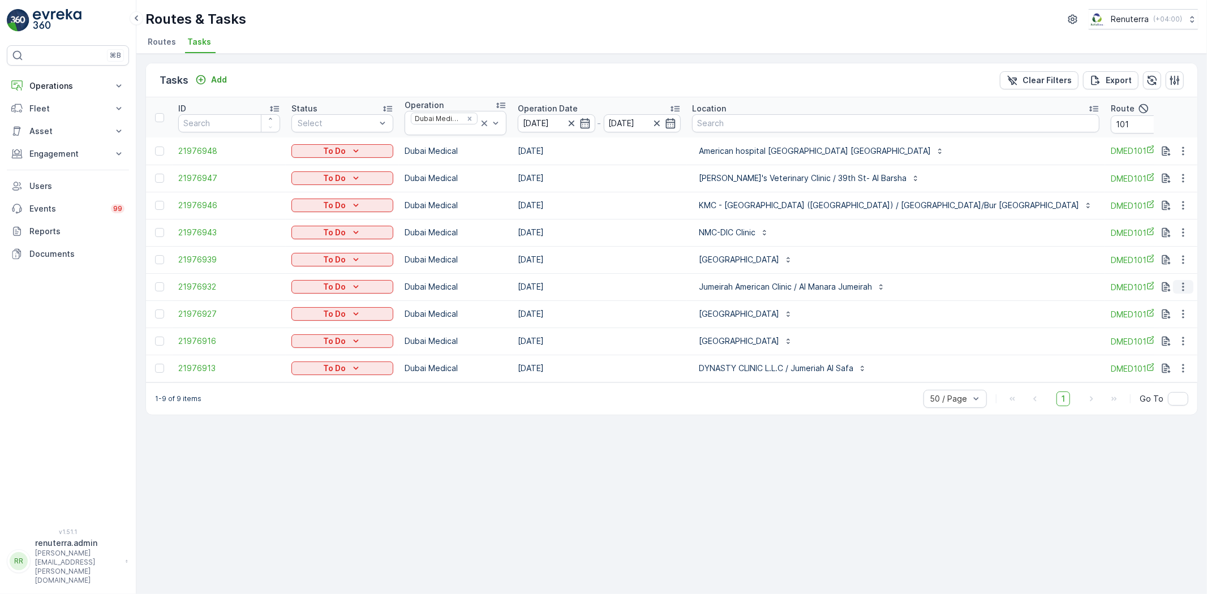
click at [1177, 286] on button "button" at bounding box center [1183, 287] width 20 height 14
click at [1153, 330] on span "Change Route" at bounding box center [1153, 335] width 55 height 11
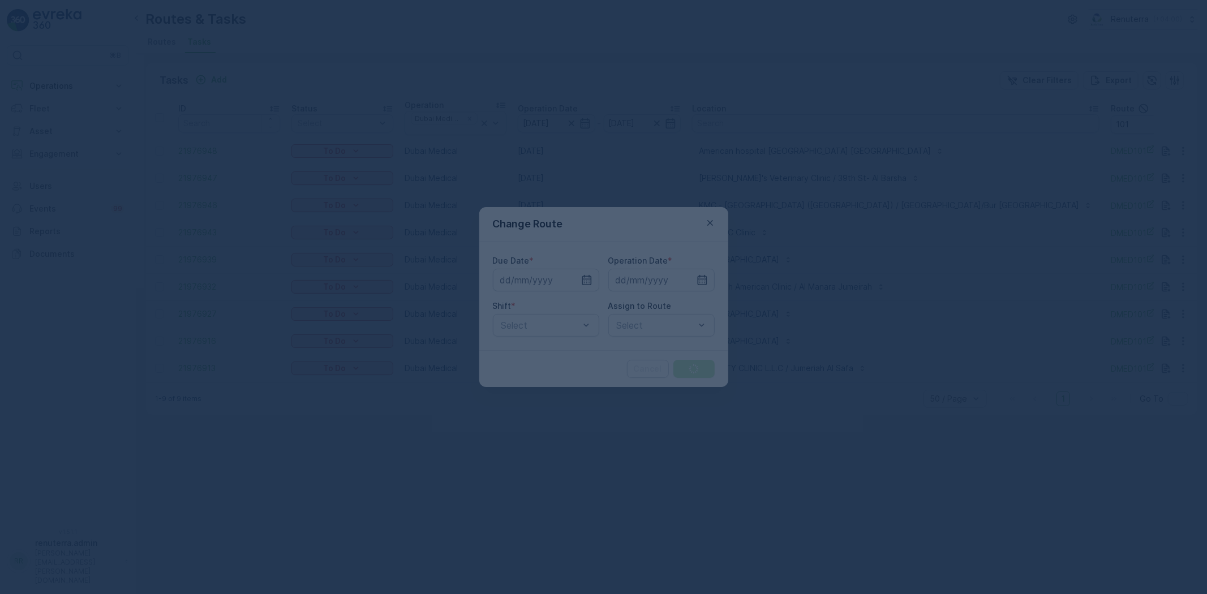
type input "28.09.2025"
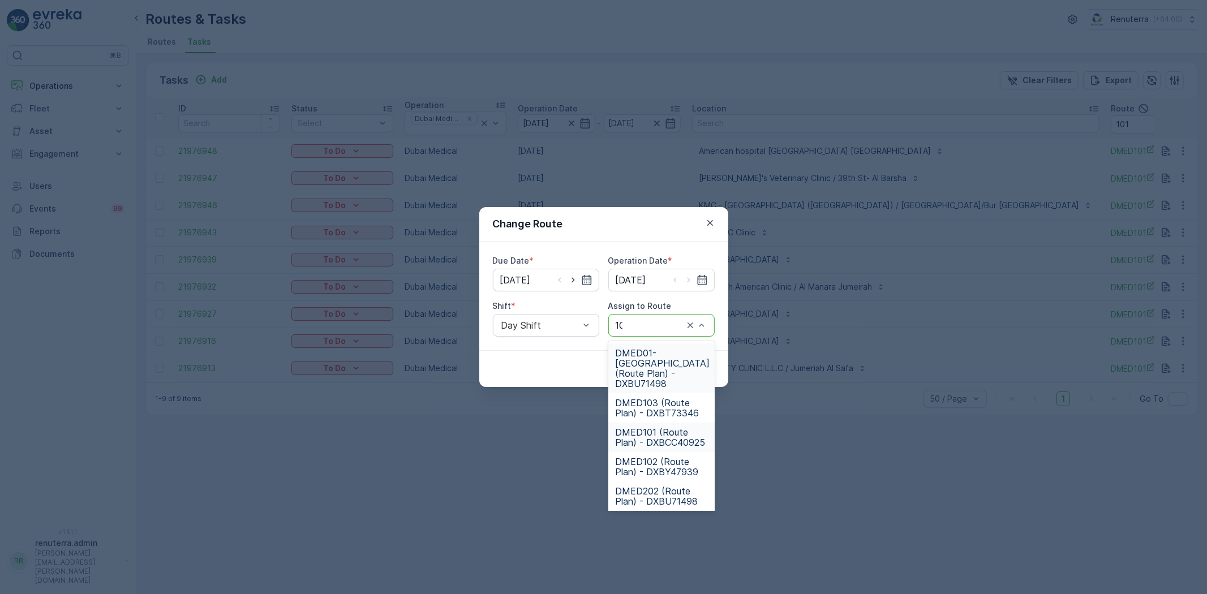
type input "103"
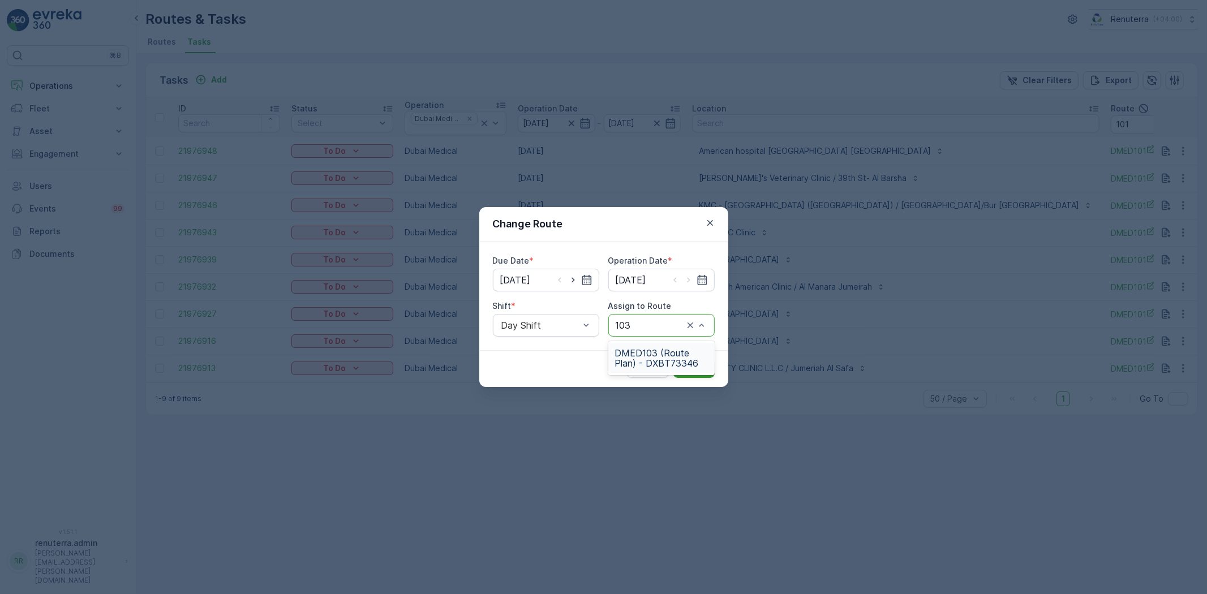
drag, startPoint x: 663, startPoint y: 368, endPoint x: 686, endPoint y: 364, distance: 23.4
click at [662, 367] on span "DMED103 (Route Plan) - DXBT73346" at bounding box center [661, 358] width 93 height 20
click at [695, 364] on p "Submit" at bounding box center [694, 368] width 28 height 11
